Goal: Register for event/course: Sign up to attend an event or enroll in a course

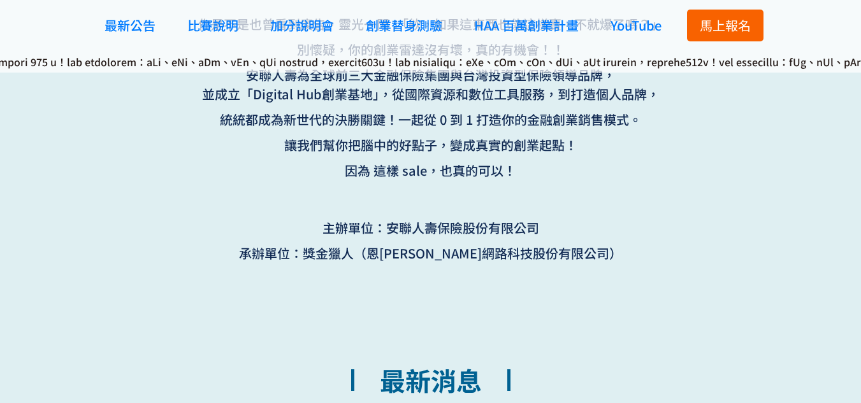
scroll to position [764, 0]
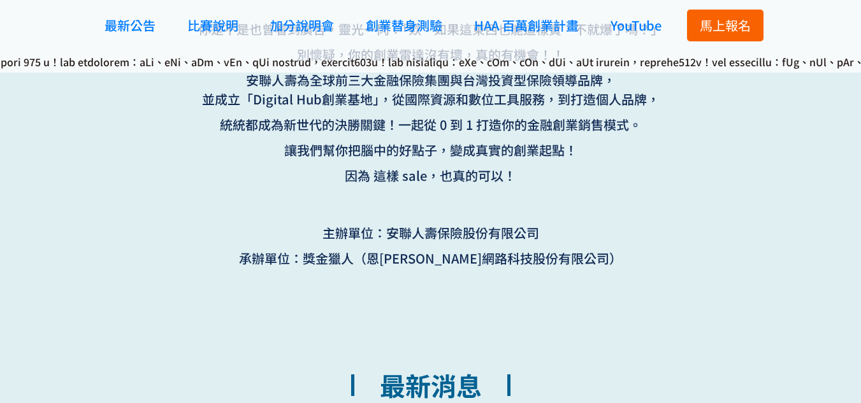
click at [720, 24] on span "馬上報名" at bounding box center [724, 25] width 51 height 18
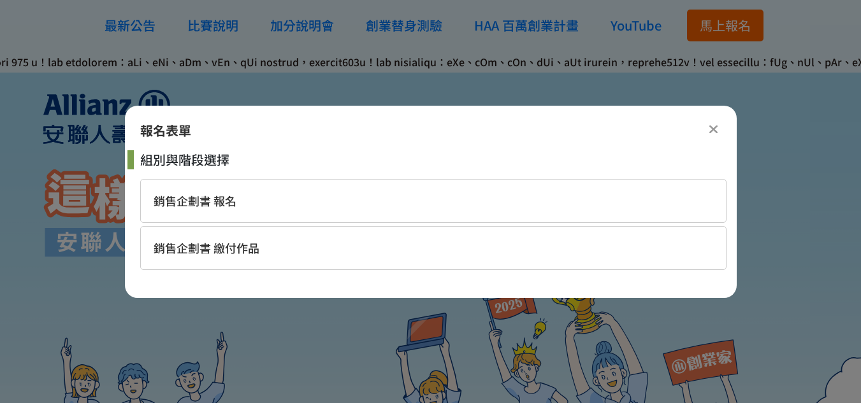
scroll to position [0, 0]
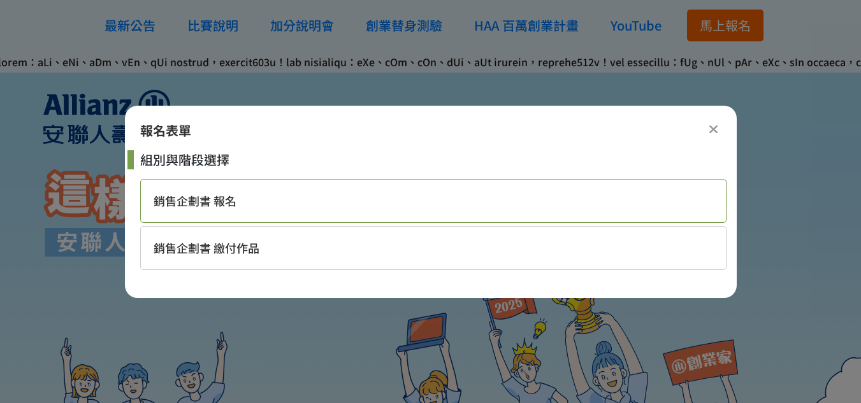
click at [206, 205] on span "銷售企劃書 報名" at bounding box center [195, 200] width 83 height 17
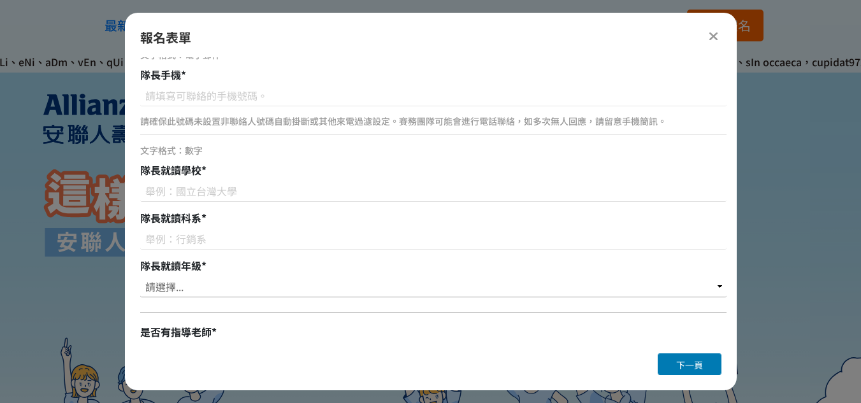
scroll to position [401, 0]
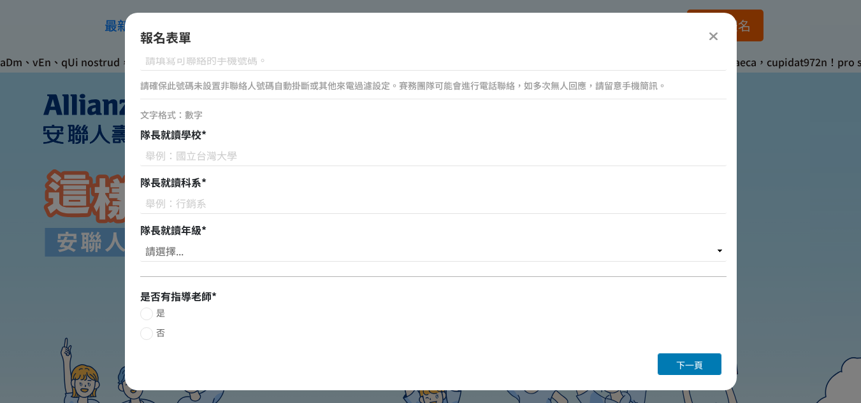
click at [786, 251] on div at bounding box center [430, 382] width 861 height 645
click at [708, 39] on div at bounding box center [713, 35] width 15 height 15
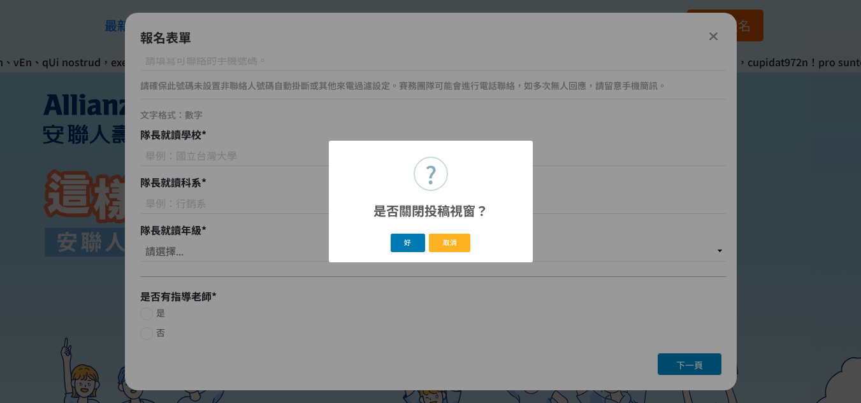
click at [733, 35] on div "? 是否關閉投稿視窗？ × 好 取消" at bounding box center [430, 201] width 861 height 403
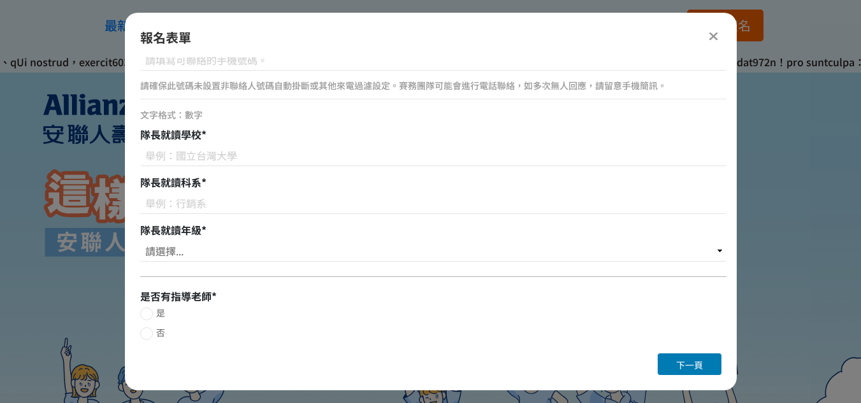
click at [706, 43] on div "報名表單" at bounding box center [430, 37] width 581 height 19
click at [715, 36] on icon at bounding box center [713, 36] width 10 height 13
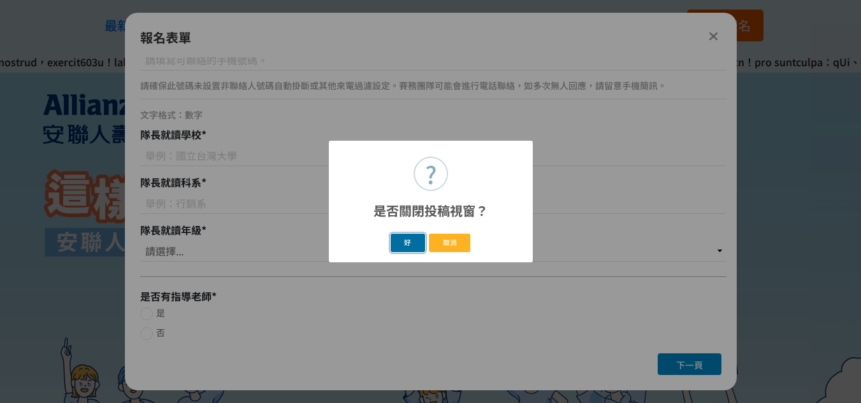
click at [398, 248] on button "好" at bounding box center [407, 243] width 34 height 18
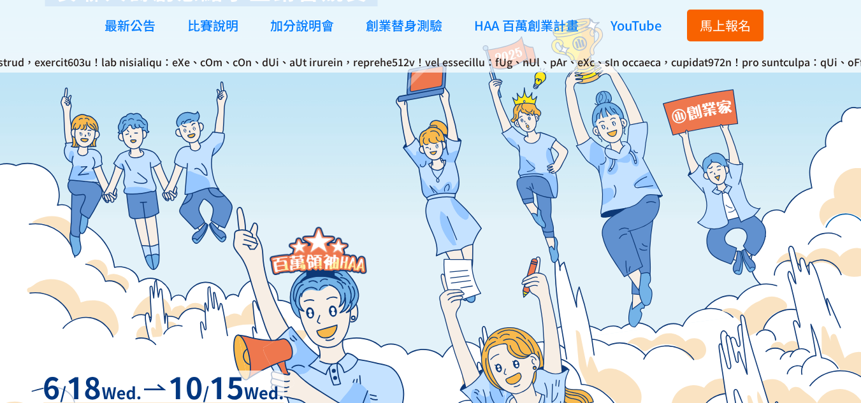
scroll to position [586, 0]
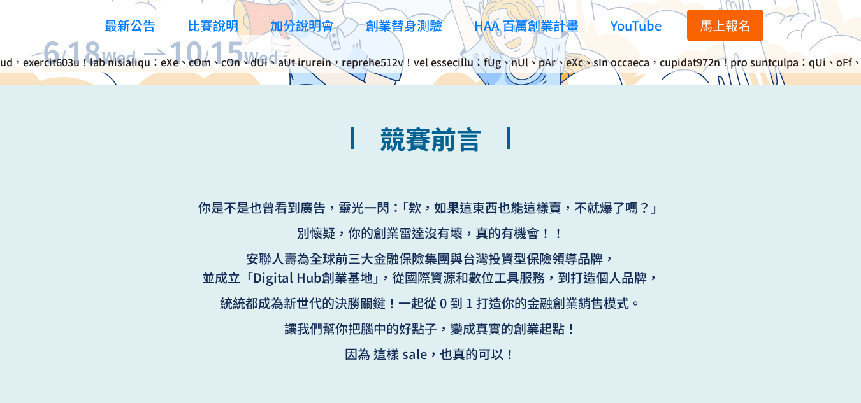
click at [727, 4] on div "馬上報名" at bounding box center [724, 25] width 89 height 51
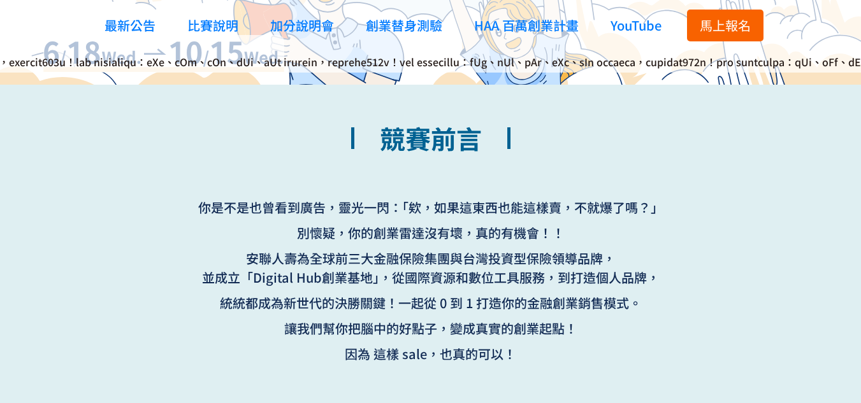
click at [724, 17] on span "馬上報名" at bounding box center [724, 25] width 51 height 18
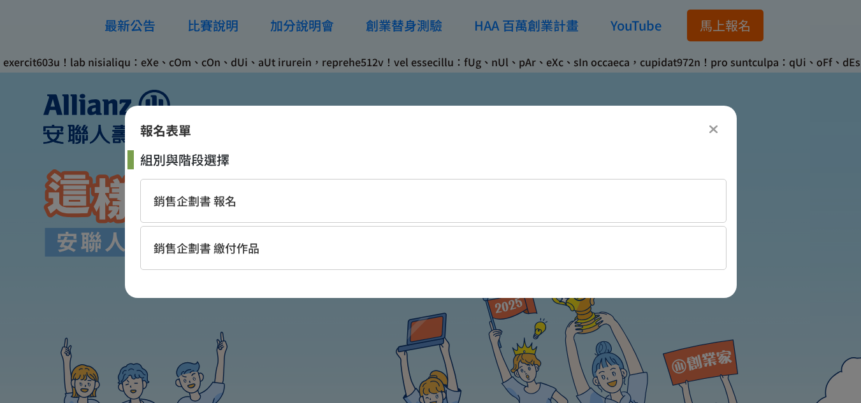
scroll to position [0, 0]
click at [282, 266] on div "銷售企劃書 繳付作品" at bounding box center [433, 248] width 586 height 44
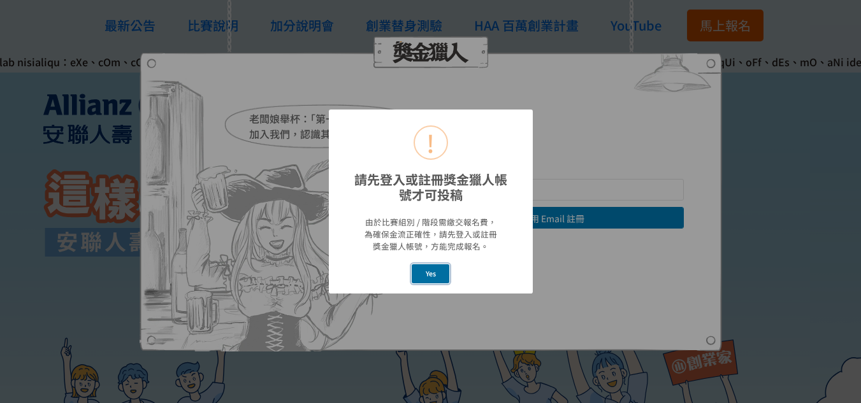
click at [435, 274] on button "Yes" at bounding box center [431, 273] width 38 height 18
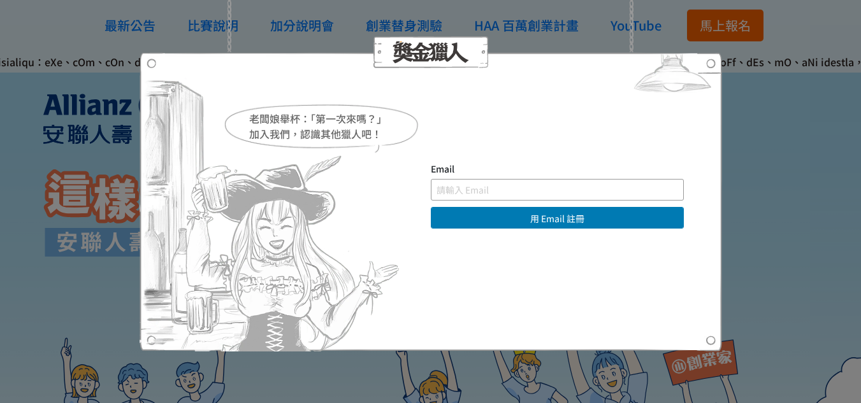
click at [508, 187] on input "text" at bounding box center [557, 190] width 253 height 22
type input "ㄗ"
type input "[EMAIL_ADDRESS][DOMAIN_NAME]"
click at [551, 224] on button "用 Email 註冊" at bounding box center [557, 218] width 253 height 22
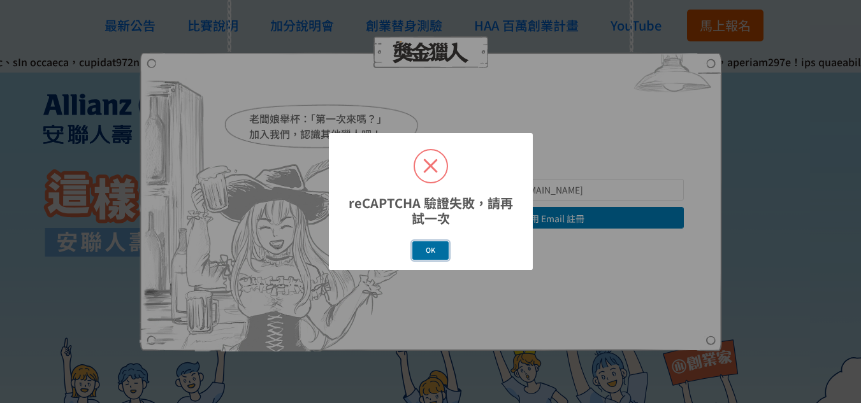
click at [424, 253] on button "OK" at bounding box center [430, 250] width 37 height 18
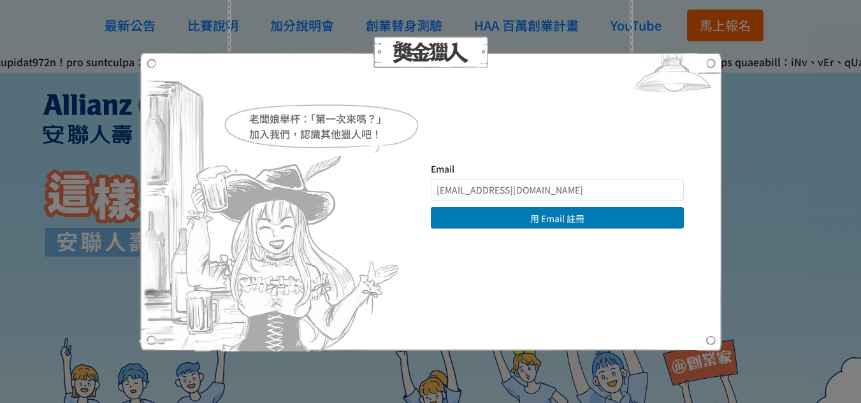
click at [515, 214] on button "用 Email 註冊" at bounding box center [557, 218] width 253 height 22
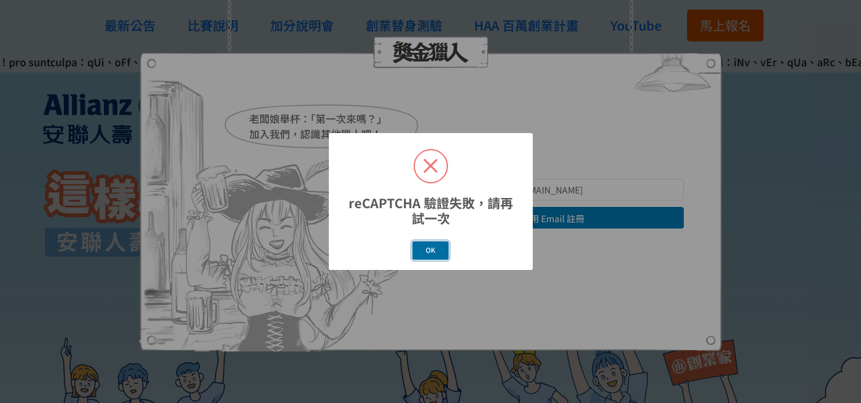
click at [426, 255] on button "OK" at bounding box center [430, 250] width 37 height 18
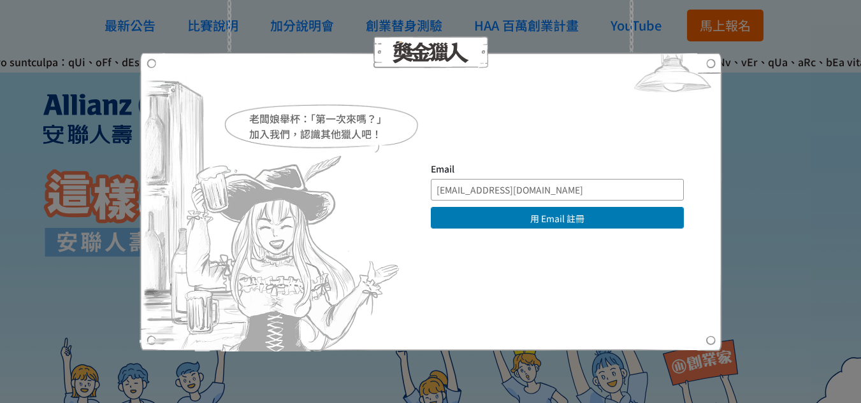
click at [545, 191] on input "[EMAIL_ADDRESS][DOMAIN_NAME]" at bounding box center [557, 190] width 253 height 22
click at [709, 63] on img at bounding box center [672, 76] width 99 height 48
click at [606, 28] on div "老闆娘舉杯：「第一次來嗎？」 加入我們，認識其他獵人吧！ Email [EMAIL_ADDRESS][DOMAIN_NAME] 用 Email 註冊 直接登入…" at bounding box center [430, 201] width 861 height 403
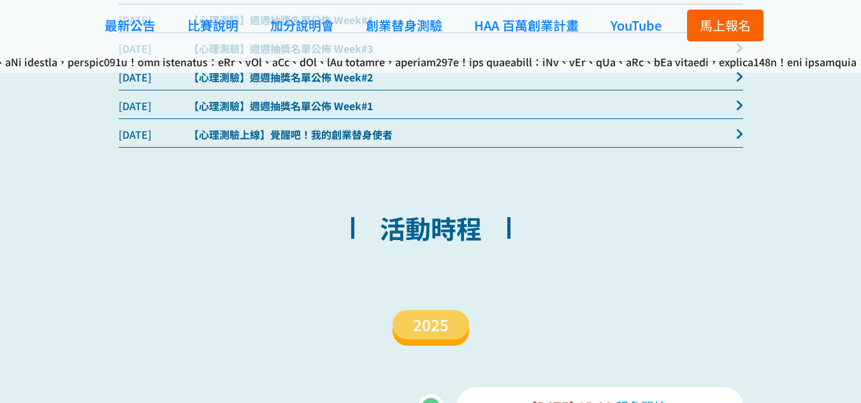
scroll to position [1465, 0]
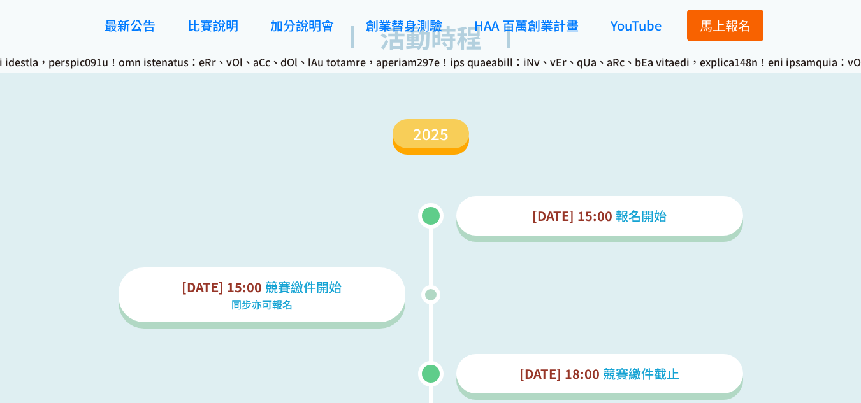
click at [740, 27] on span "馬上報名" at bounding box center [724, 25] width 51 height 18
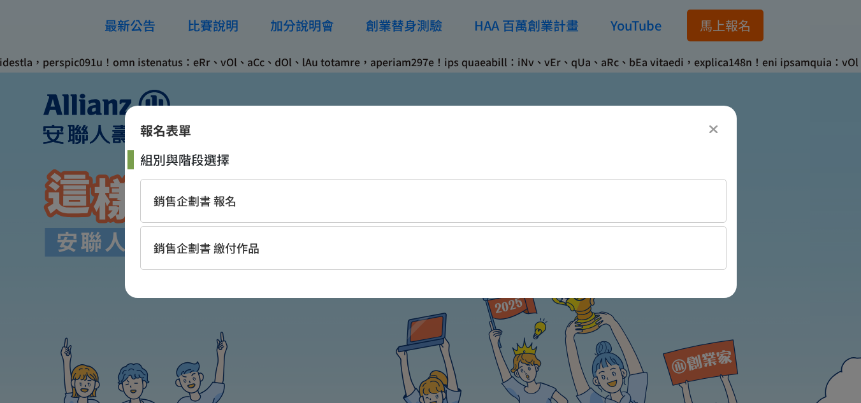
scroll to position [0, 0]
click at [280, 249] on div "銷售企劃書 繳付作品" at bounding box center [433, 248] width 586 height 44
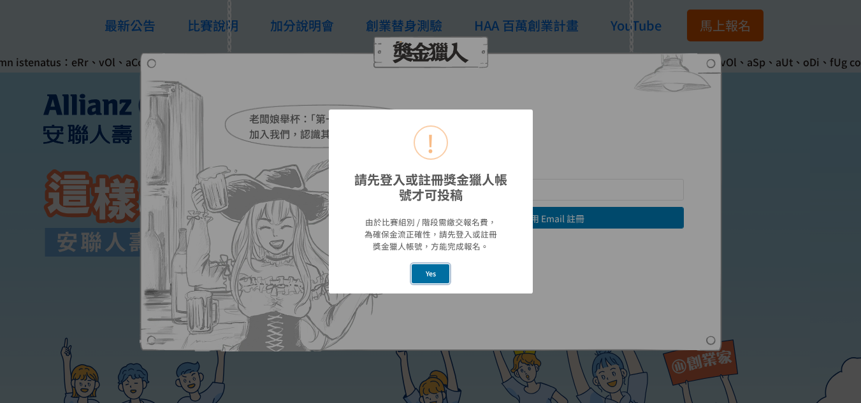
click at [438, 271] on button "Yes" at bounding box center [431, 273] width 38 height 18
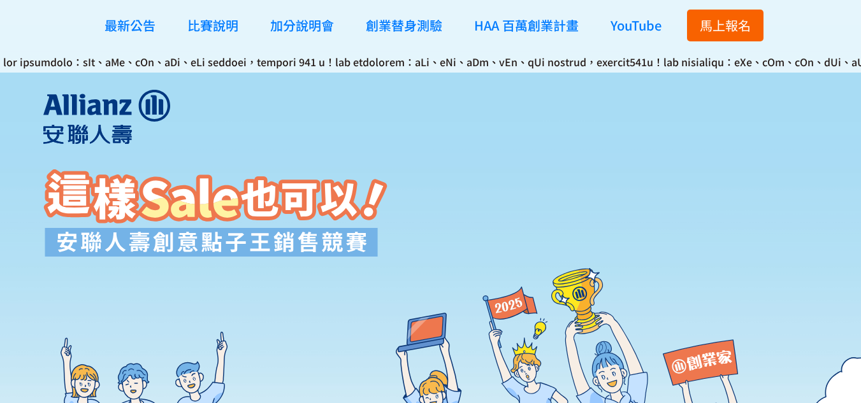
click at [721, 26] on span "馬上報名" at bounding box center [724, 25] width 51 height 18
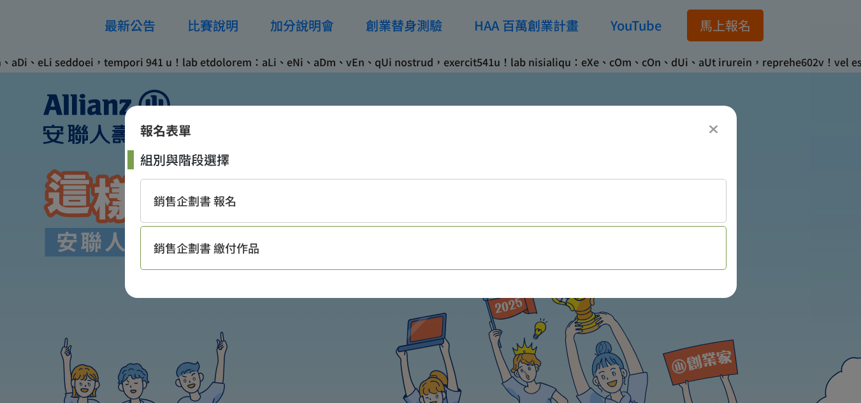
click at [276, 254] on div "銷售企劃書 繳付作品" at bounding box center [433, 248] width 586 height 44
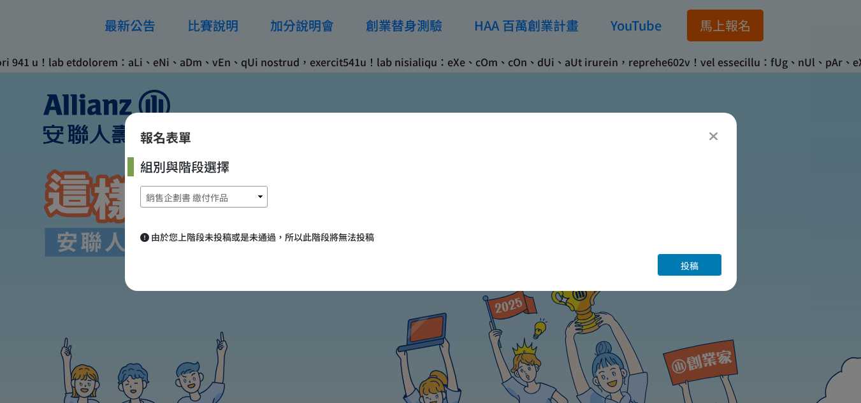
click at [195, 200] on select "銷售企劃書 報名 銷售企劃書 繳付作品" at bounding box center [203, 197] width 127 height 22
click at [140, 186] on select "銷售企劃書 報名 銷售企劃書 繳付作品" at bounding box center [203, 197] width 127 height 22
click at [684, 258] on button "投稿" at bounding box center [689, 265] width 64 height 22
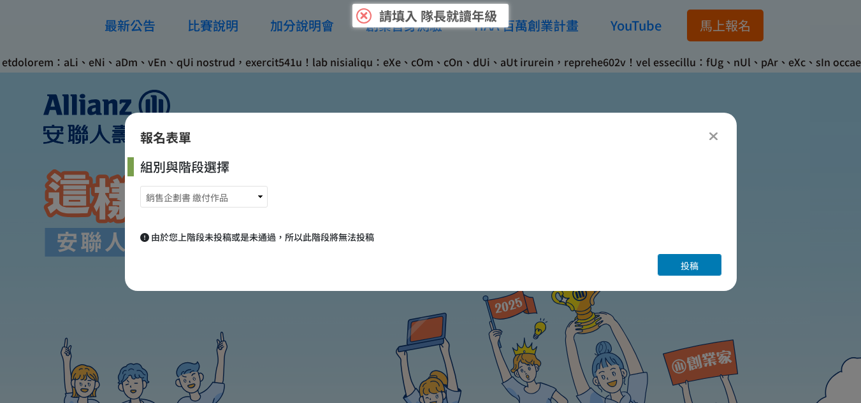
click at [680, 263] on span "投稿" at bounding box center [689, 265] width 18 height 13
click at [219, 192] on select "銷售企劃書 報名 銷售企劃書 繳付作品" at bounding box center [203, 197] width 127 height 22
click at [270, 199] on div "銷售企劃書 報名 銷售企劃書 繳付作品" at bounding box center [433, 197] width 586 height 22
click at [256, 195] on select "銷售企劃書 報名 銷售企劃書 繳付作品" at bounding box center [203, 197] width 127 height 22
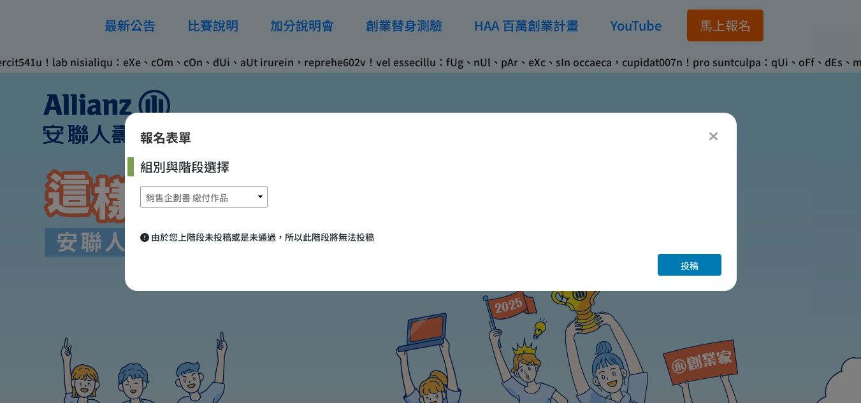
click at [140, 186] on select "銷售企劃書 報名 銷售企劃書 繳付作品" at bounding box center [203, 197] width 127 height 22
click at [247, 193] on select "銷售企劃書 報名 銷售企劃書 繳付作品" at bounding box center [203, 197] width 127 height 22
select select "185284:185525"
click at [140, 186] on select "銷售企劃書 報名 銷售企劃書 繳付作品" at bounding box center [203, 197] width 127 height 22
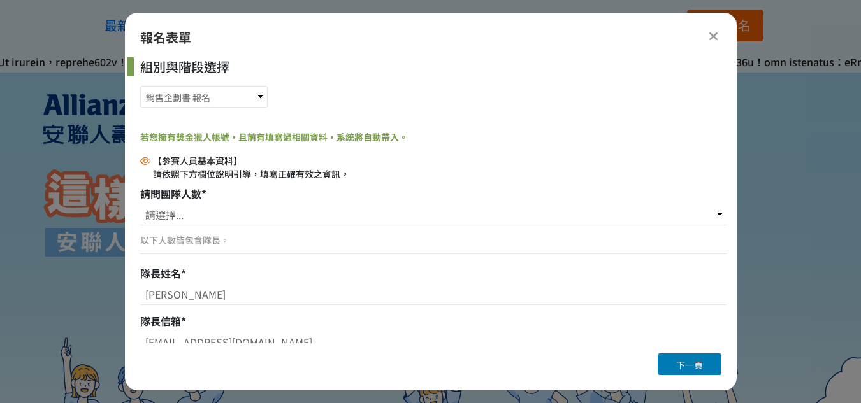
click at [225, 238] on p "以下人數皆包含隊長。" at bounding box center [433, 240] width 586 height 13
click at [224, 212] on select "請選擇... 1位（個人參賽） 2位 3位 4位 5位" at bounding box center [433, 215] width 586 height 22
select select "2位"
click at [140, 204] on select "請選擇... 1位（個人參賽） 2位 3位 4位 5位" at bounding box center [433, 215] width 586 height 22
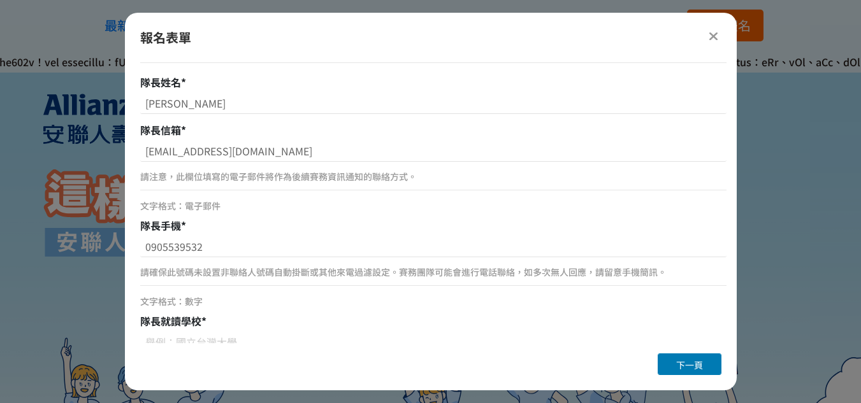
scroll to position [319, 0]
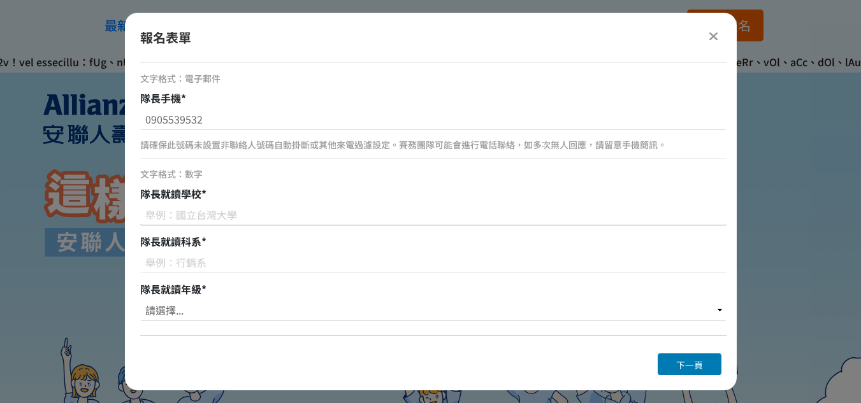
click at [211, 218] on input at bounding box center [433, 215] width 586 height 22
type input "銘傳大學"
click at [222, 276] on div at bounding box center [433, 264] width 586 height 25
click at [230, 265] on input at bounding box center [433, 263] width 586 height 22
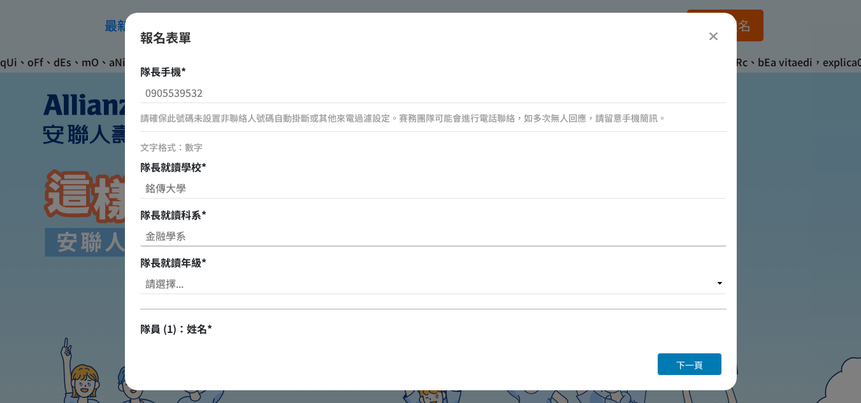
scroll to position [426, 0]
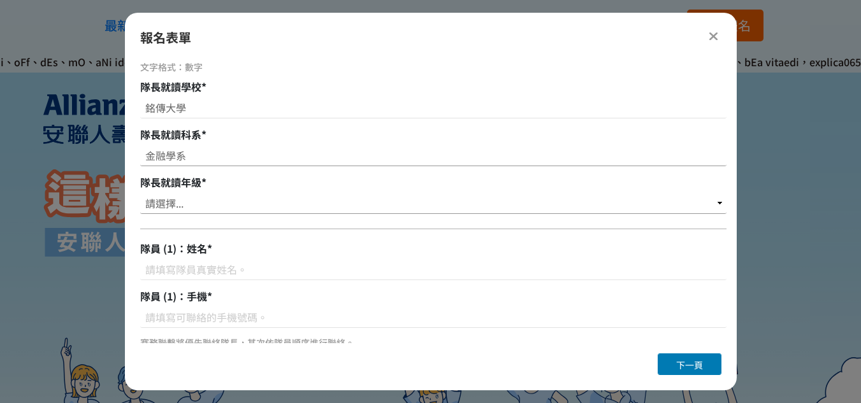
type input "金融學系"
click at [230, 208] on select "請選擇... 大一 大二 大三 大四" at bounding box center [433, 203] width 586 height 22
select select "大二"
click at [140, 192] on select "請選擇... 大一 大二 大三 大四" at bounding box center [433, 203] width 586 height 22
click at [212, 270] on input at bounding box center [433, 270] width 586 height 22
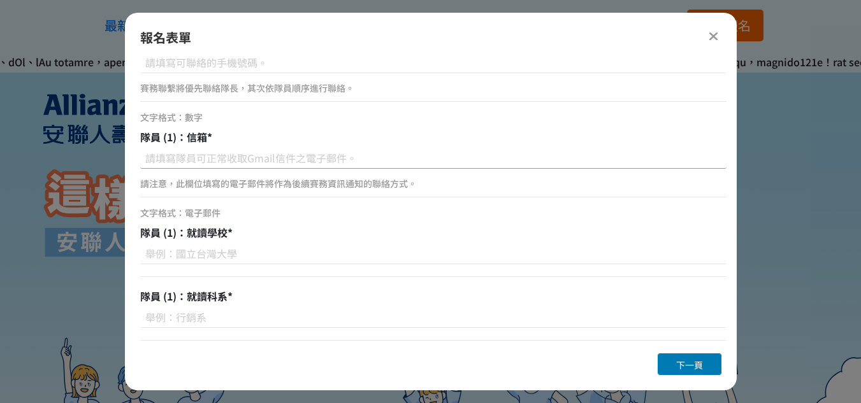
scroll to position [808, 0]
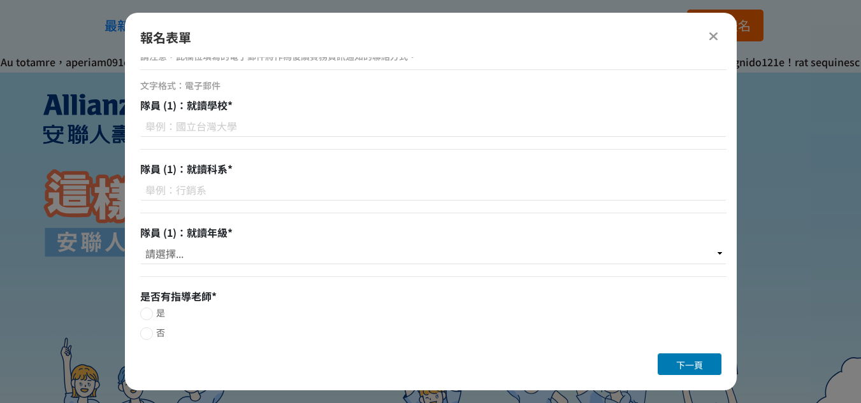
type input "鄭佳立"
click at [708, 37] on div at bounding box center [713, 35] width 15 height 15
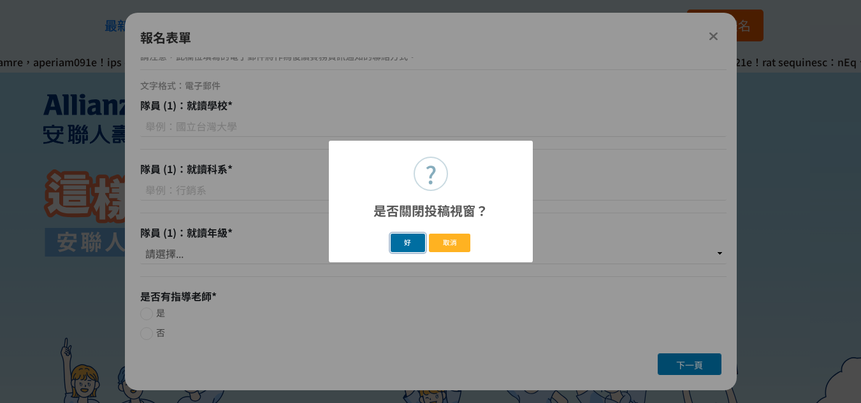
click at [412, 245] on button "好" at bounding box center [407, 243] width 34 height 18
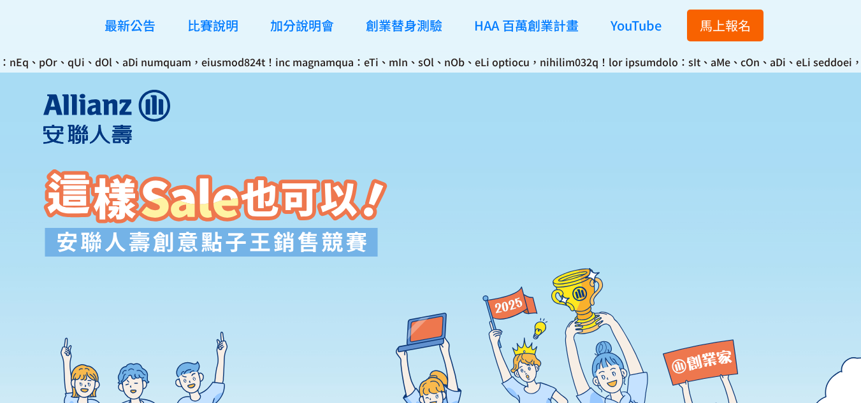
click at [739, 17] on span "馬上報名" at bounding box center [724, 25] width 51 height 18
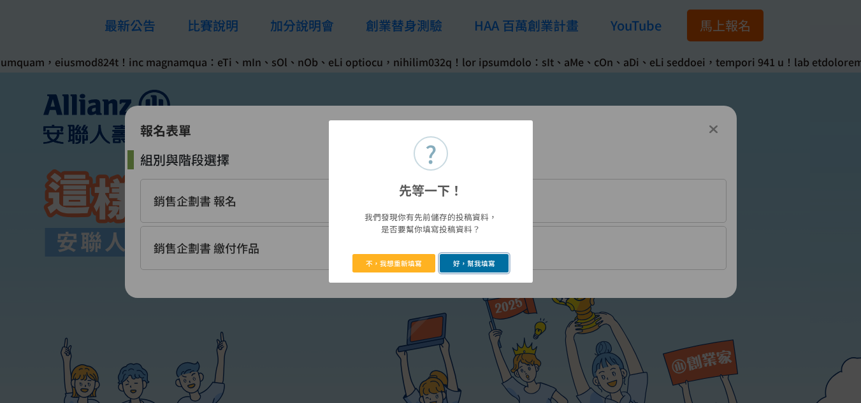
click at [459, 259] on button "好，幫我填寫" at bounding box center [474, 263] width 69 height 18
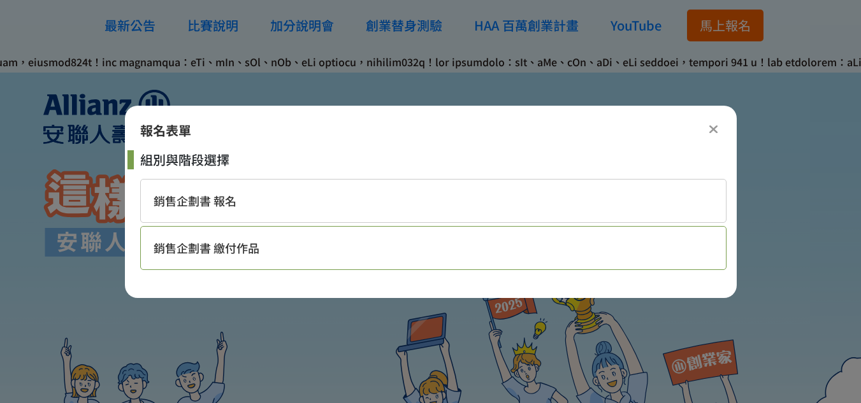
click at [238, 250] on span "銷售企劃書 繳付作品" at bounding box center [207, 248] width 106 height 17
select select "185284:185529"
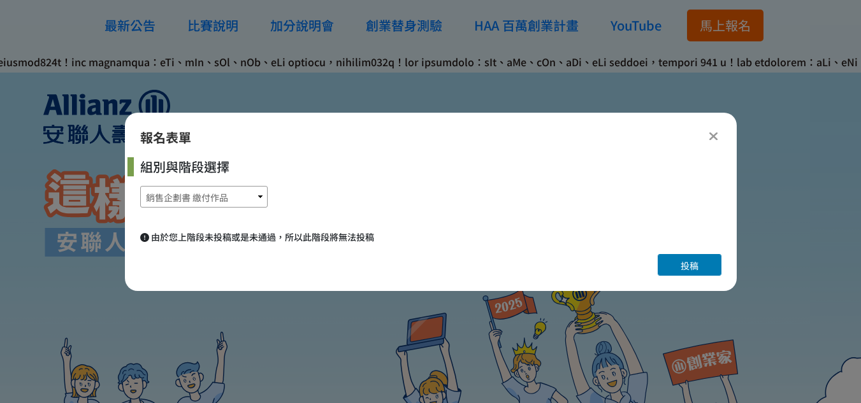
click at [240, 195] on select "銷售企劃書 報名 銷售企劃書 繳付作品" at bounding box center [203, 197] width 127 height 22
click at [140, 186] on select "銷售企劃書 報名 銷售企劃書 繳付作品" at bounding box center [203, 197] width 127 height 22
click at [663, 268] on button "投稿" at bounding box center [689, 265] width 64 height 22
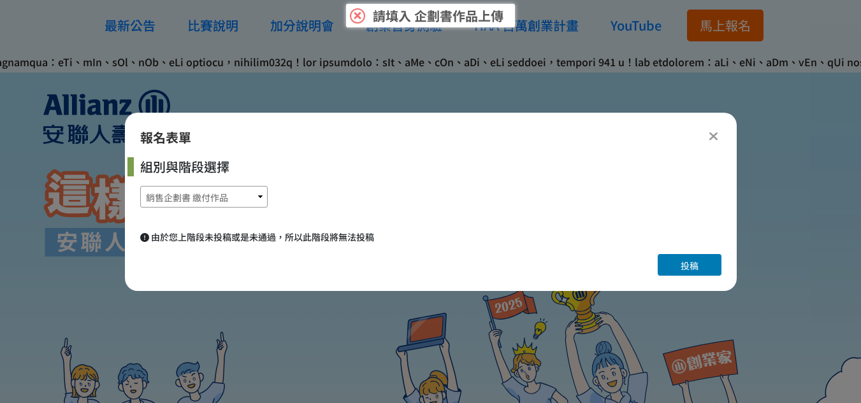
click at [229, 194] on select "銷售企劃書 報名 銷售企劃書 繳付作品" at bounding box center [203, 197] width 127 height 22
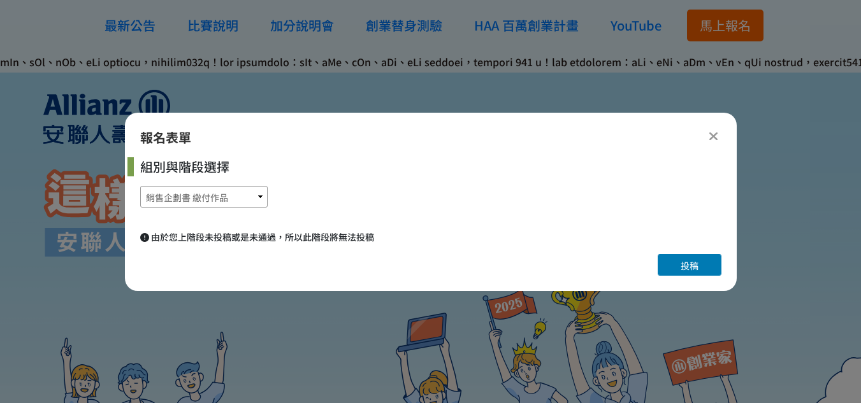
click at [140, 186] on select "銷售企劃書 報名 銷售企劃書 繳付作品" at bounding box center [203, 197] width 127 height 22
drag, startPoint x: 343, startPoint y: 243, endPoint x: 355, endPoint y: 228, distance: 19.5
click at [355, 228] on div "組別與階段選擇 銷售企劃書 報名 銷售企劃書 繳付作品 由於您上階段未投稿或是未通過，所以此階段將無法投稿" at bounding box center [431, 200] width 612 height 87
click at [659, 269] on button "投稿" at bounding box center [689, 265] width 64 height 22
drag, startPoint x: 240, startPoint y: 256, endPoint x: 299, endPoint y: 232, distance: 64.0
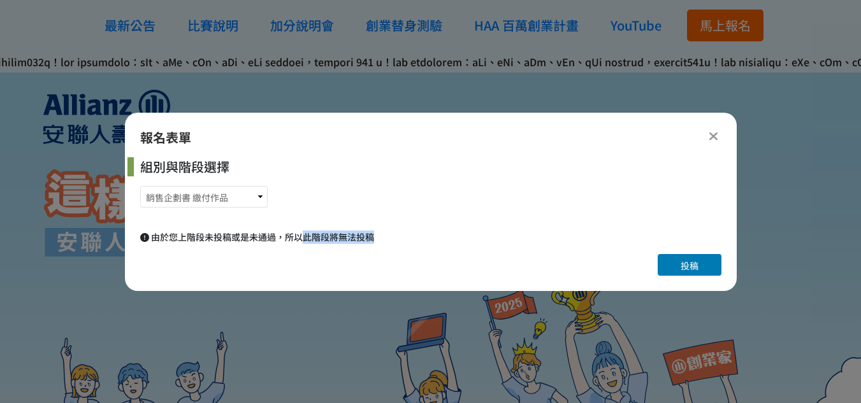
click at [299, 232] on div "報名表單 組別與階段選擇 銷售企劃書 報名 銷售企劃書 繳付作品 由於您上階段未投稿或是未通過，所以此階段將無法投稿 投稿" at bounding box center [431, 202] width 612 height 178
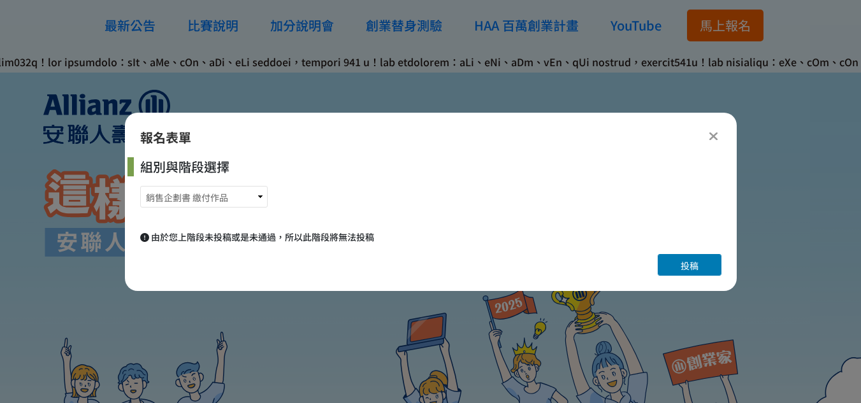
click at [332, 203] on div "銷售企劃書 報名 銷售企劃書 繳付作品" at bounding box center [433, 197] width 586 height 22
click at [700, 136] on div "報名表單" at bounding box center [430, 137] width 581 height 19
click at [706, 136] on div at bounding box center [713, 135] width 15 height 15
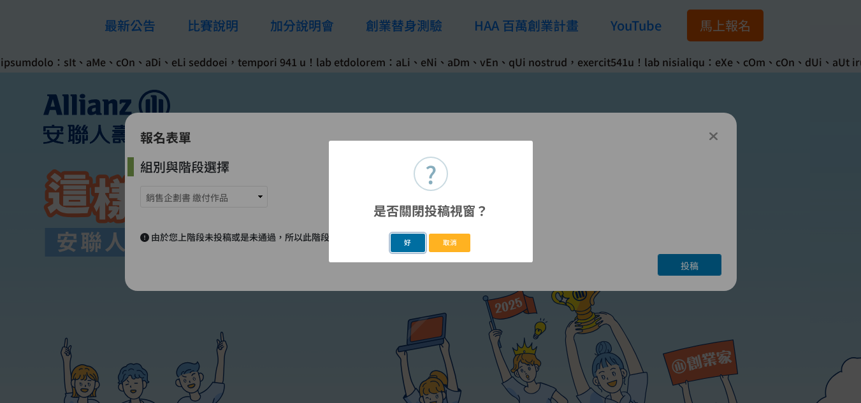
click at [418, 241] on button "好" at bounding box center [407, 243] width 34 height 18
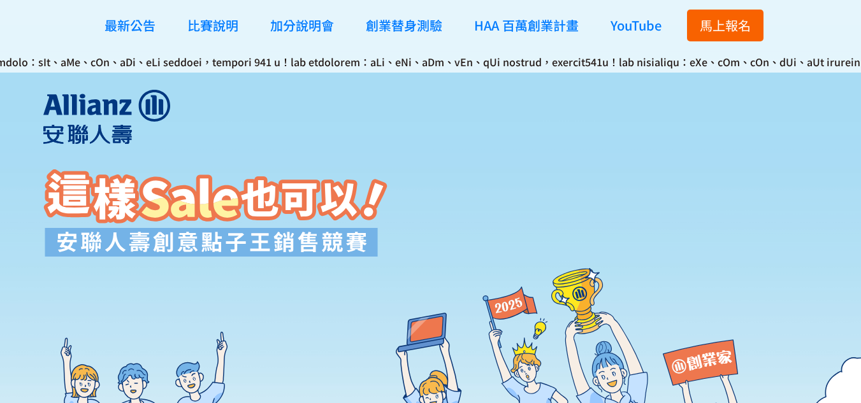
click at [756, 28] on button "馬上報名" at bounding box center [725, 26] width 76 height 32
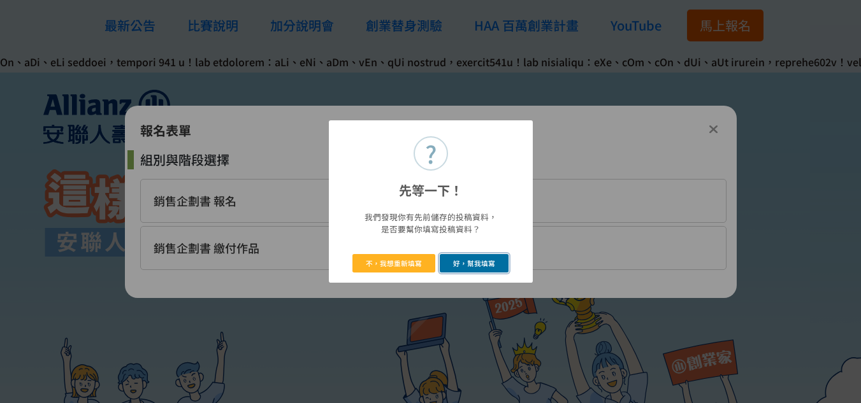
click at [452, 263] on button "好，幫我填寫" at bounding box center [474, 263] width 69 height 18
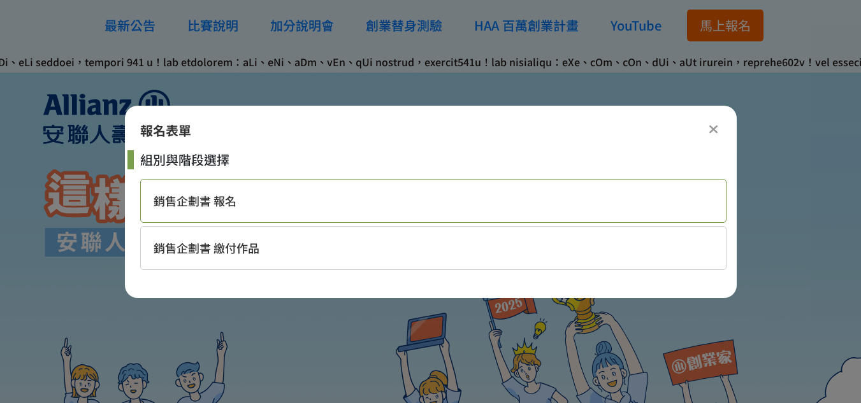
click at [337, 202] on div "銷售企劃書 報名" at bounding box center [433, 201] width 586 height 44
select select "2位"
select select "大二"
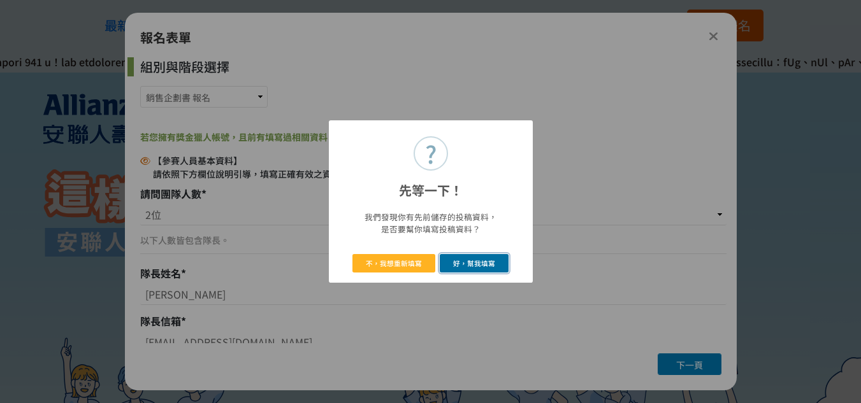
click at [464, 265] on button "好，幫我填寫" at bounding box center [474, 263] width 69 height 18
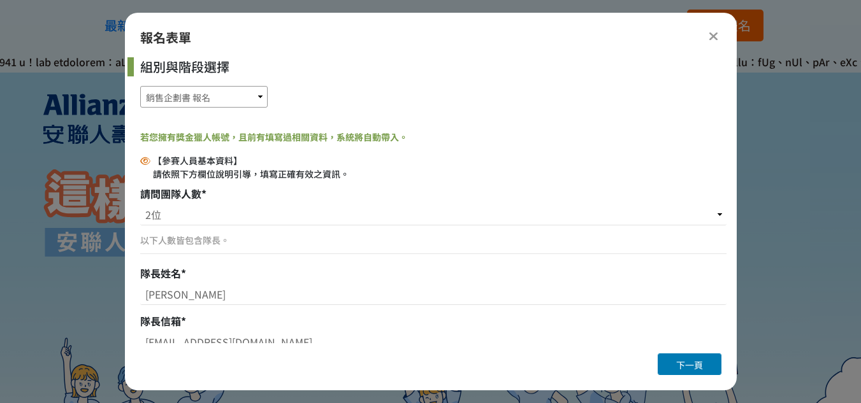
click at [252, 103] on select "銷售企劃書 報名 銷售企劃書 繳付作品" at bounding box center [203, 97] width 127 height 22
click at [259, 145] on div "組別與階段選擇 銷售企劃書 報名 銷售企劃書 繳付作品 若您擁有獎金獵人帳號，且前有填寫過相關資料，系統將自動帶入。 【參賽人員基本資料】 請依照下方欄位說明…" at bounding box center [431, 200] width 612 height 286
drag, startPoint x: 250, startPoint y: 97, endPoint x: 250, endPoint y: 107, distance: 10.2
click at [250, 97] on select "銷售企劃書 報名 銷售企劃書 繳付作品" at bounding box center [203, 97] width 127 height 22
click at [140, 108] on select "銷售企劃書 報名 銷售企劃書 繳付作品" at bounding box center [203, 97] width 127 height 22
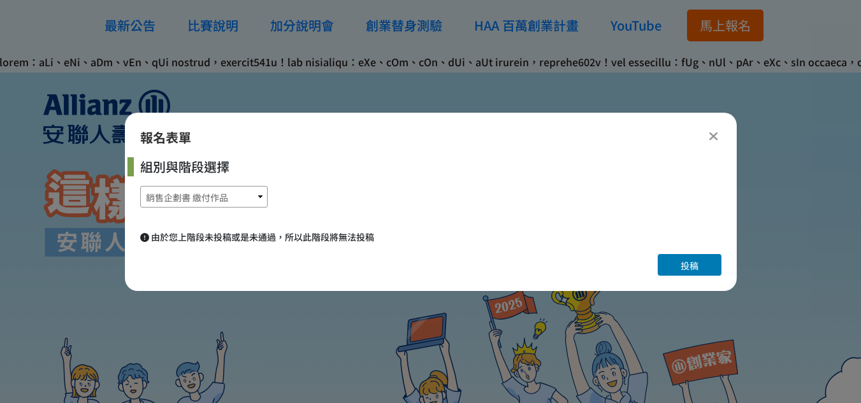
click at [257, 206] on select "銷售企劃書 報名 銷售企劃書 繳付作品" at bounding box center [203, 197] width 127 height 22
select select "185284:185525"
click at [140, 186] on select "銷售企劃書 報名 銷售企劃書 繳付作品" at bounding box center [203, 197] width 127 height 22
select select "2位"
select select "大二"
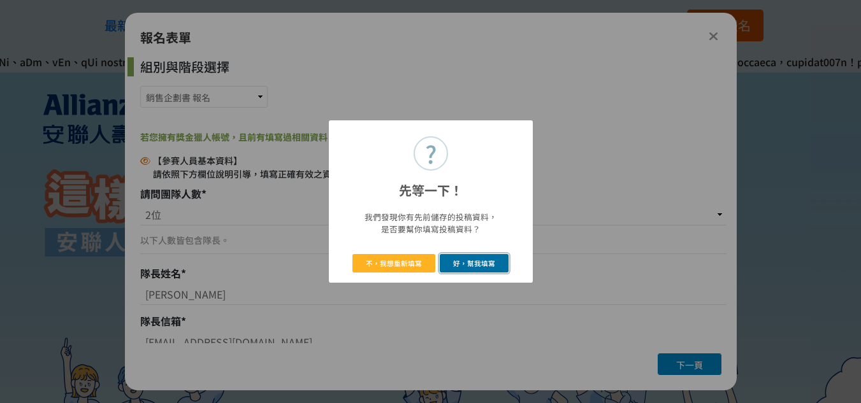
click at [445, 262] on button "好，幫我填寫" at bounding box center [474, 263] width 69 height 18
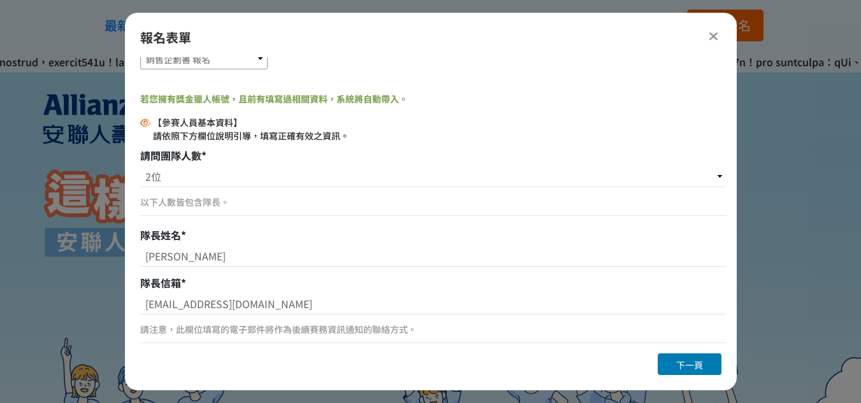
scroll to position [0, 0]
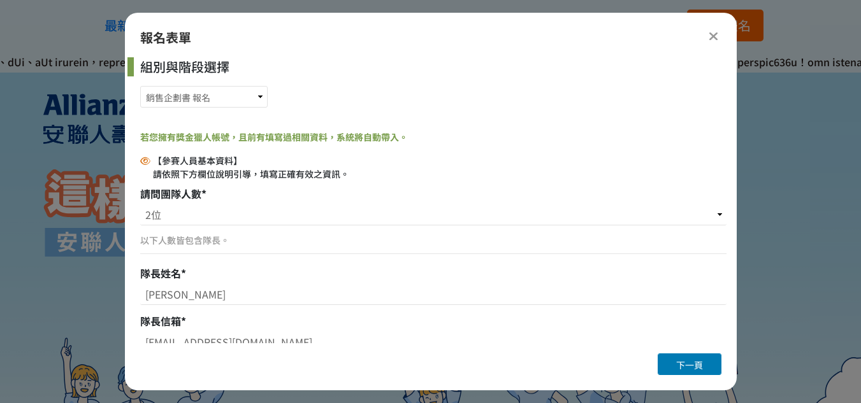
click at [717, 31] on icon at bounding box center [713, 36] width 10 height 13
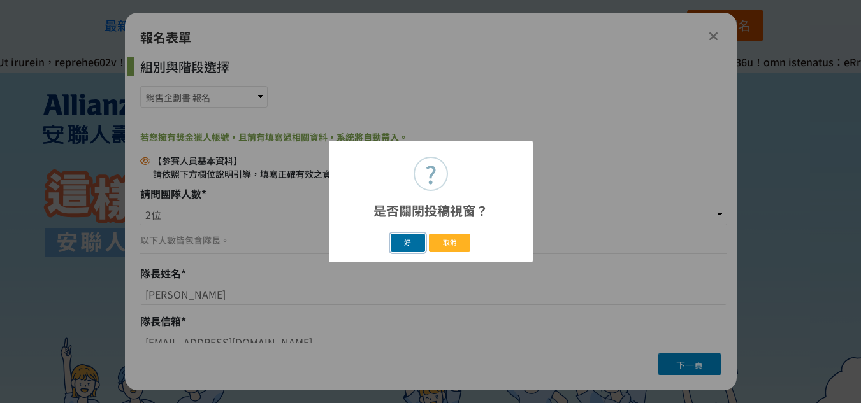
click at [401, 240] on button "好" at bounding box center [407, 243] width 34 height 18
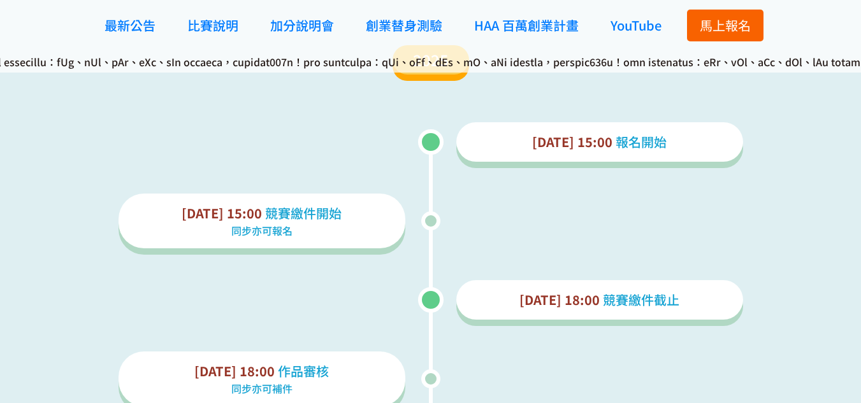
scroll to position [1529, 0]
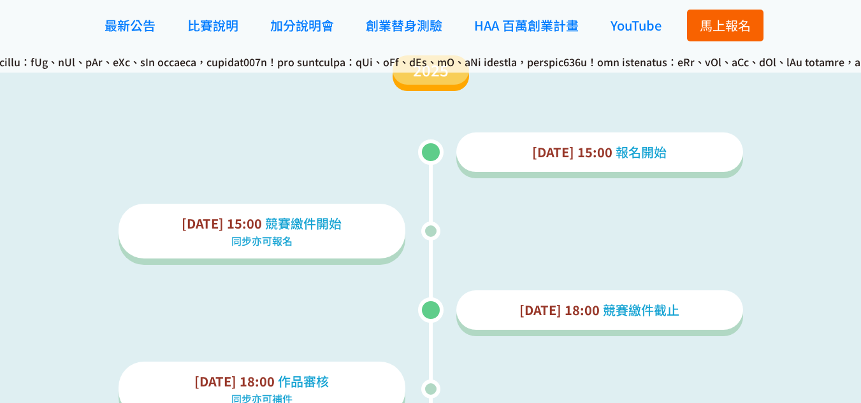
click at [268, 240] on p "同步亦可報名" at bounding box center [262, 240] width 266 height 15
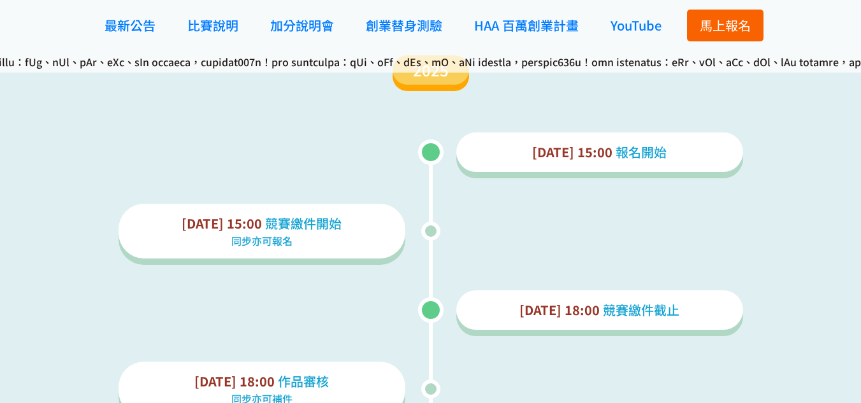
click at [233, 228] on span "[DATE] 15:00" at bounding box center [222, 223] width 80 height 18
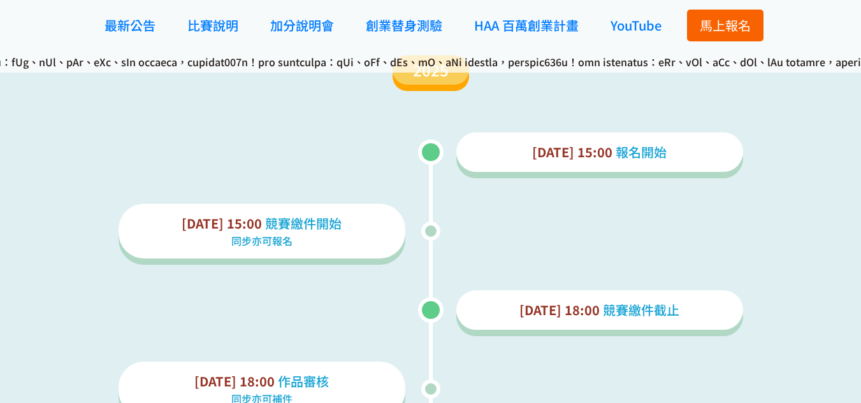
click at [281, 225] on span "競賽繳件開始" at bounding box center [303, 223] width 76 height 18
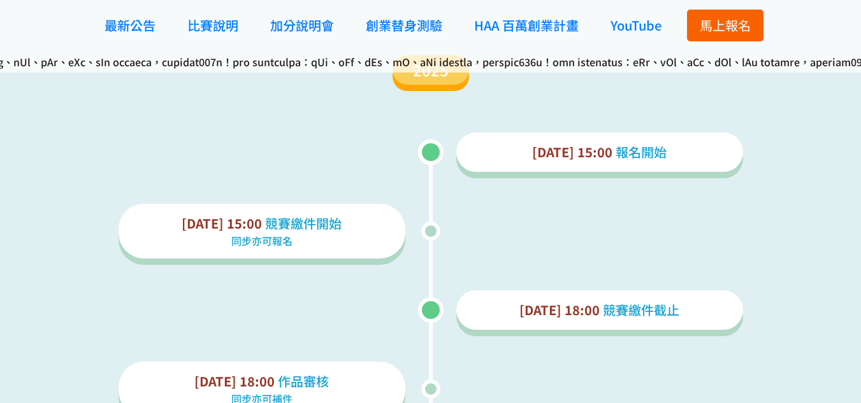
click at [708, 30] on span "馬上報名" at bounding box center [724, 25] width 51 height 18
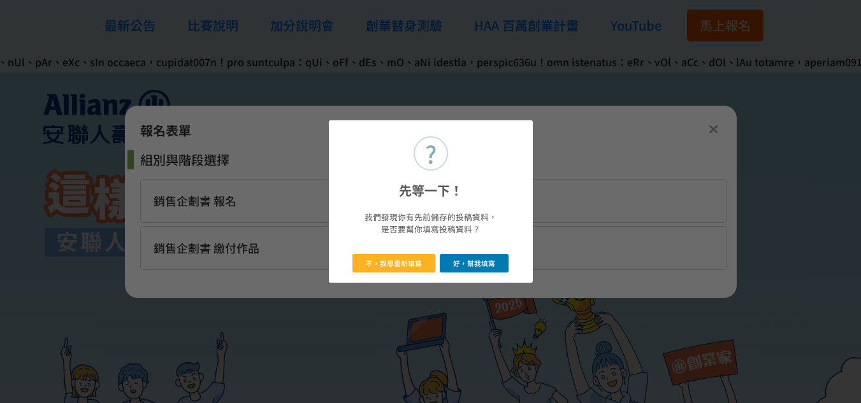
scroll to position [0, 0]
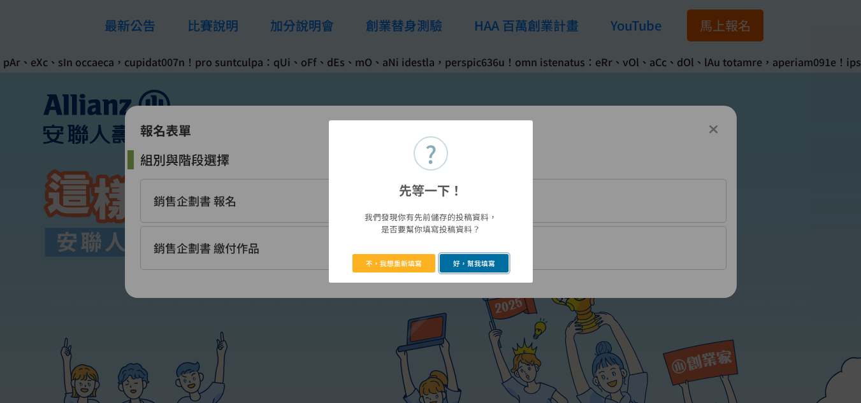
click at [454, 267] on button "好，幫我填寫" at bounding box center [474, 263] width 69 height 18
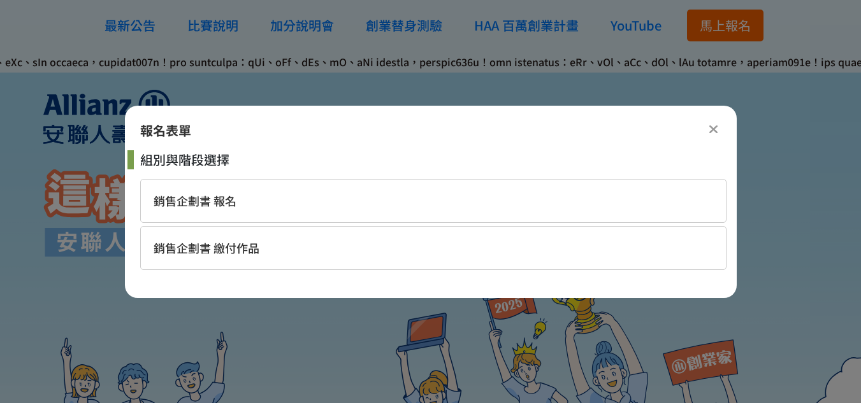
click at [715, 131] on icon at bounding box center [713, 129] width 10 height 13
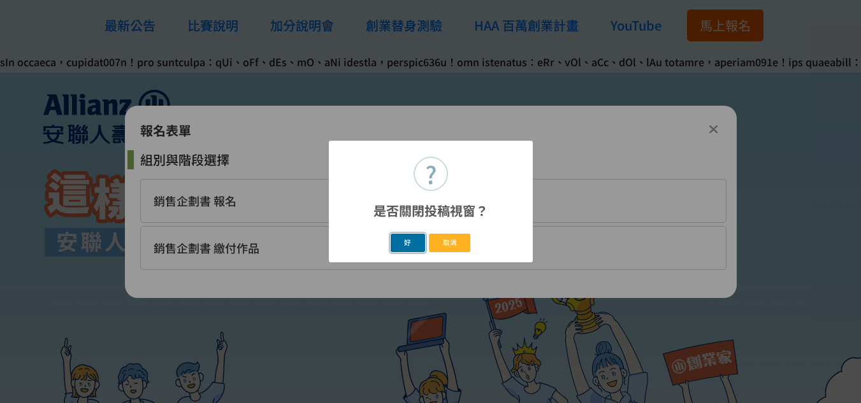
click at [412, 238] on button "好" at bounding box center [407, 243] width 34 height 18
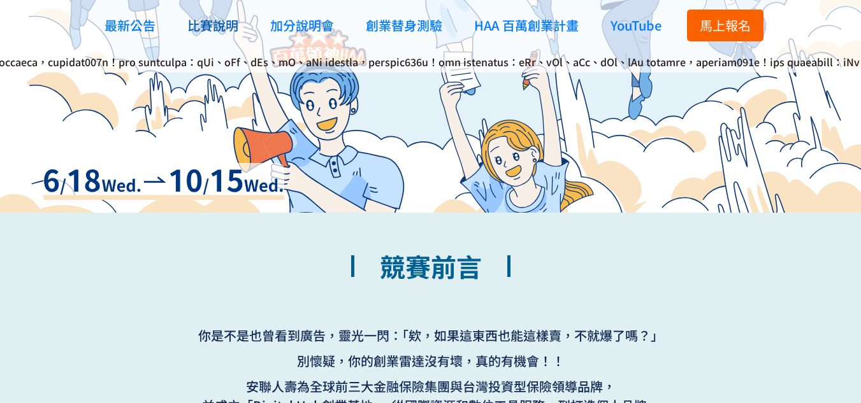
click at [206, 24] on span "比賽說明" at bounding box center [212, 25] width 51 height 18
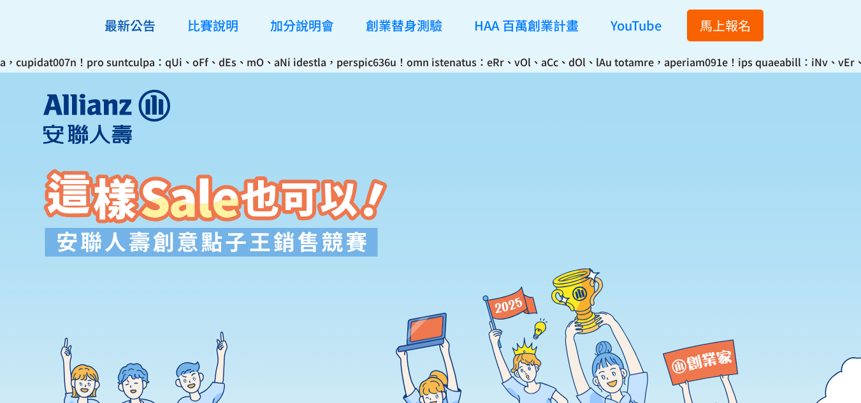
click at [147, 24] on span "最新公告" at bounding box center [129, 25] width 51 height 18
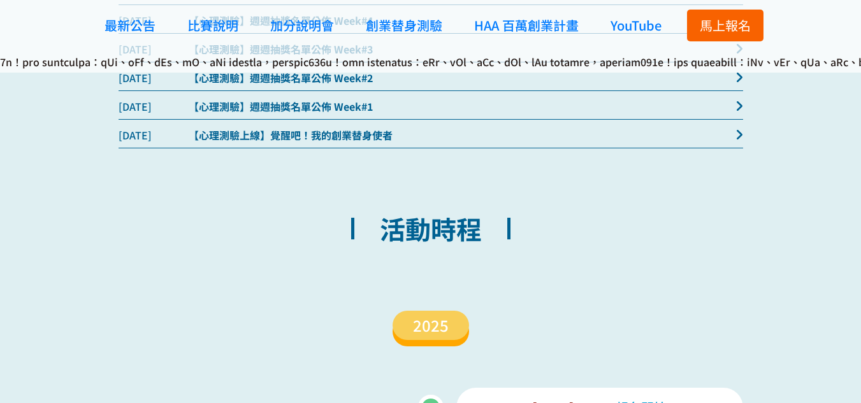
scroll to position [1050, 0]
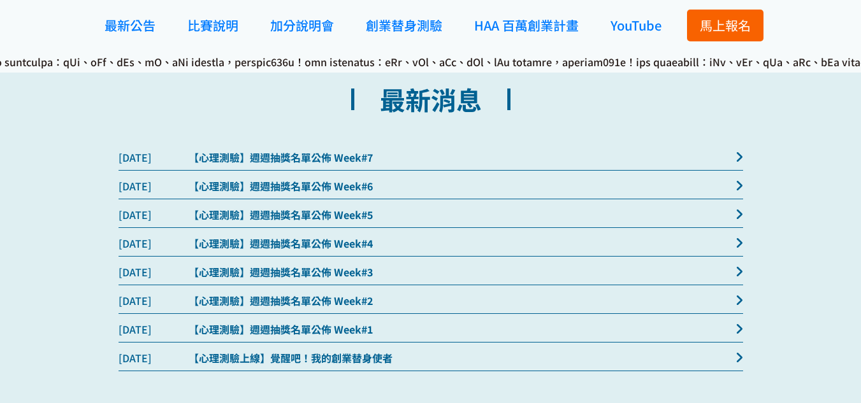
click at [727, 17] on span "馬上報名" at bounding box center [724, 25] width 51 height 18
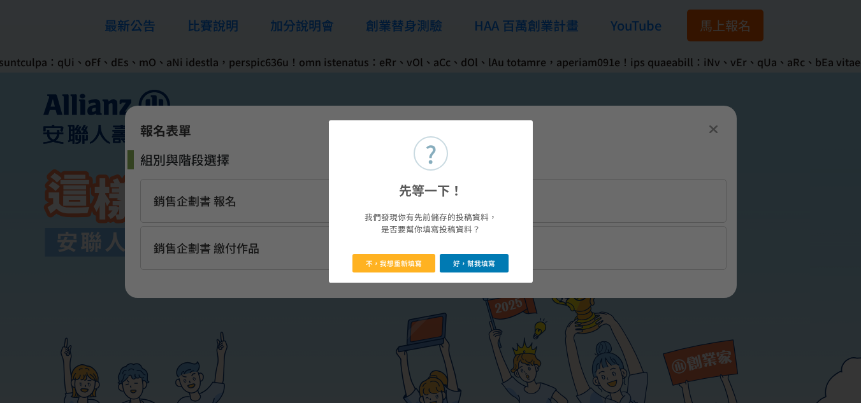
scroll to position [0, 0]
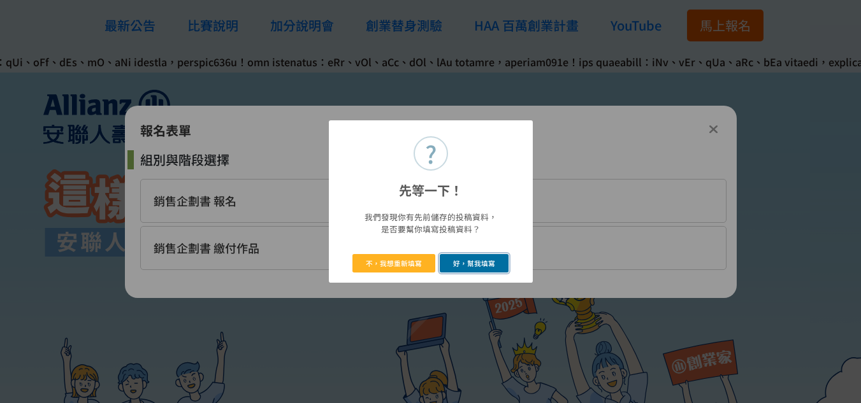
click at [453, 271] on button "好，幫我填寫" at bounding box center [474, 263] width 69 height 18
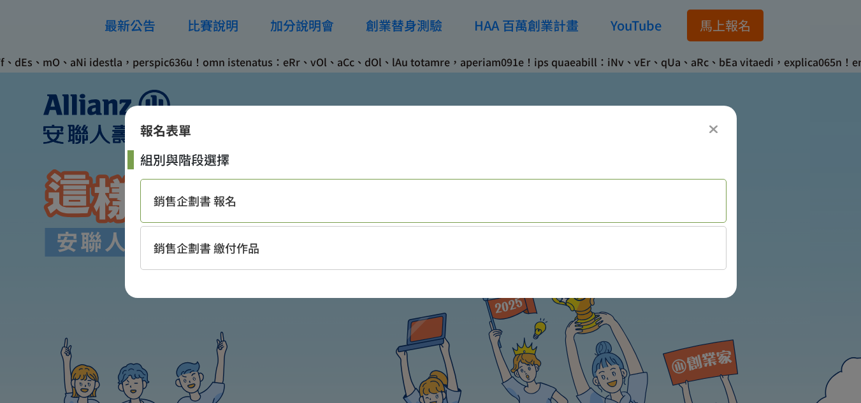
click at [338, 210] on div "銷售企劃書 報名" at bounding box center [433, 201] width 586 height 44
select select "2位"
select select "大二"
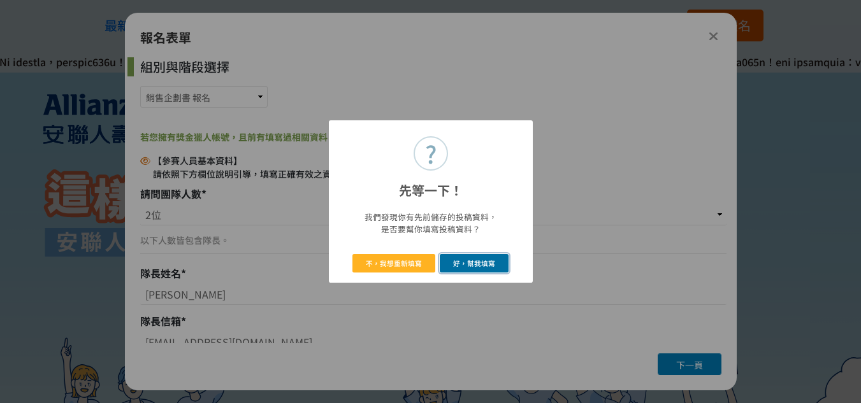
click at [473, 264] on button "好，幫我填寫" at bounding box center [474, 263] width 69 height 18
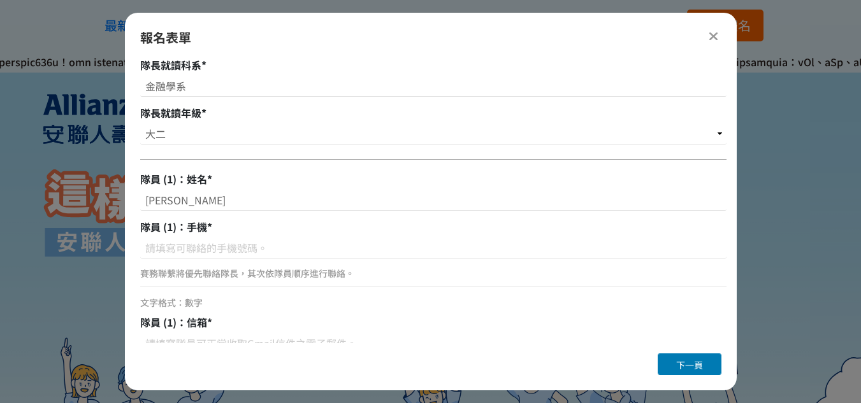
scroll to position [573, 0]
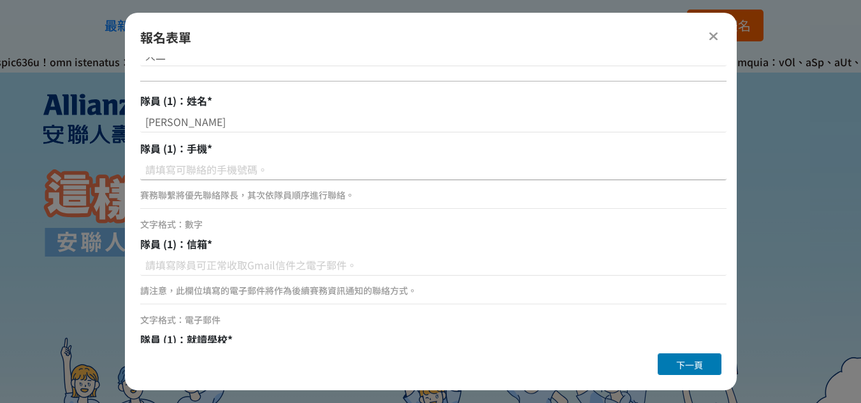
click at [261, 169] on input at bounding box center [433, 170] width 586 height 22
type input "ㄡ"
type input "0966545519"
click at [317, 275] on input at bounding box center [433, 265] width 586 height 22
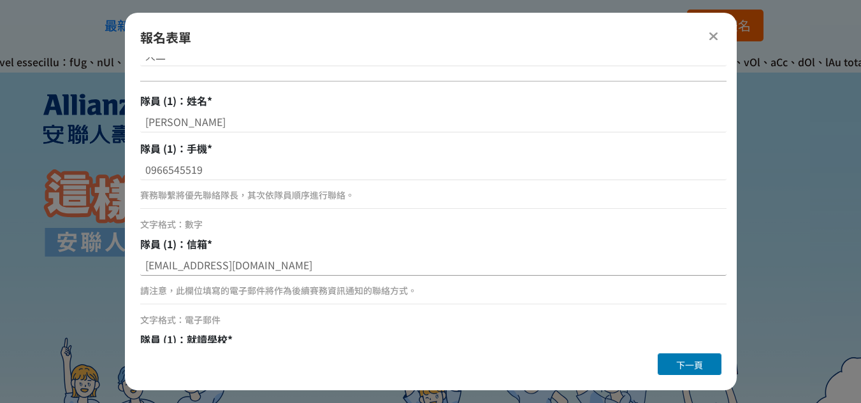
scroll to position [637, 0]
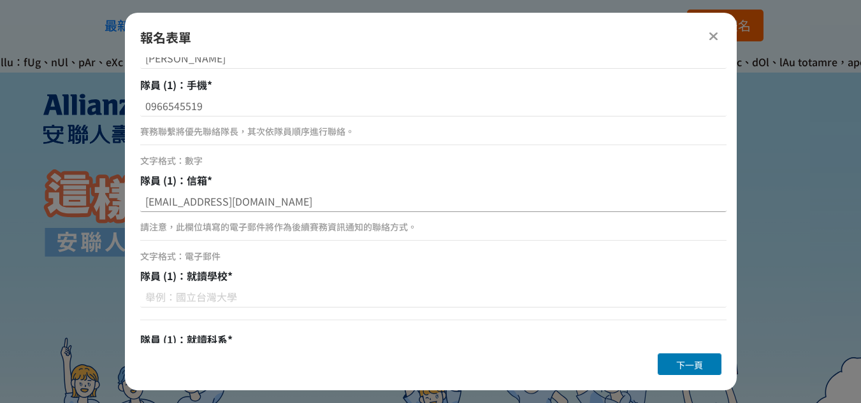
type input "chiali200511@gmail.com"
click at [206, 308] on div at bounding box center [433, 306] width 586 height 41
click at [209, 299] on input at bounding box center [433, 297] width 586 height 22
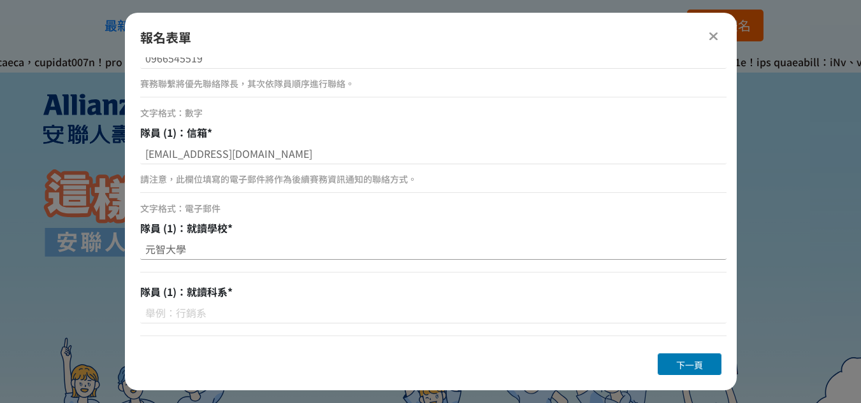
scroll to position [764, 0]
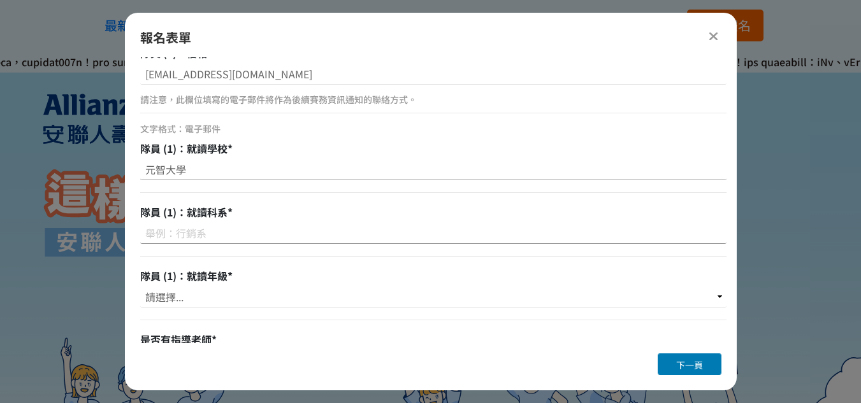
type input "元智大學"
click at [218, 229] on input at bounding box center [433, 233] width 586 height 22
type input "管理學院學士班"
click at [226, 304] on select "請選擇... 大一 大二 大三 大四" at bounding box center [433, 297] width 586 height 22
select select "大二"
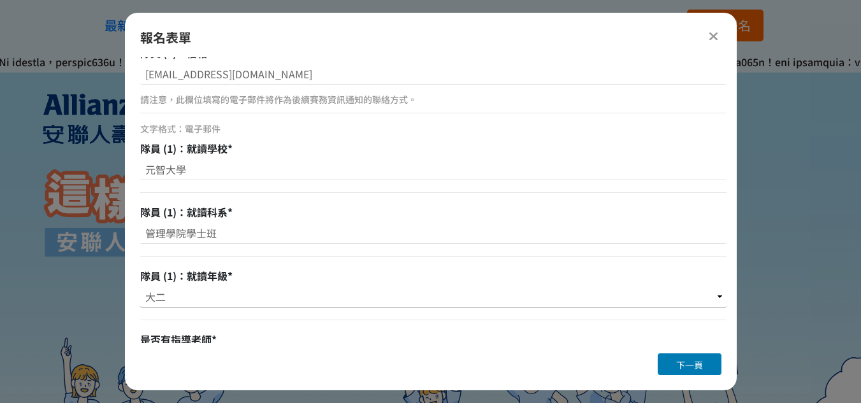
click at [140, 286] on select "請選擇... 大一 大二 大三 大四" at bounding box center [433, 297] width 586 height 22
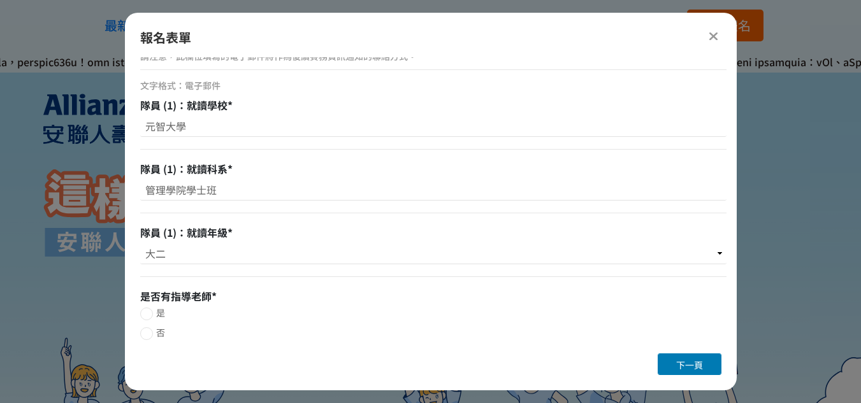
click at [150, 332] on div at bounding box center [146, 333] width 13 height 13
radio input "true"
click at [697, 362] on span "下一頁" at bounding box center [689, 365] width 27 height 13
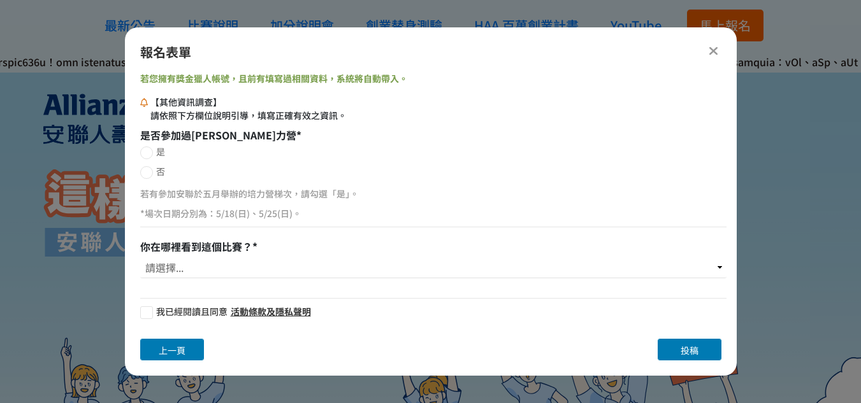
scroll to position [0, 0]
click at [153, 173] on label "否" at bounding box center [433, 172] width 586 height 14
click at [149, 173] on input "否" at bounding box center [145, 173] width 8 height 8
radio input "false"
click at [188, 218] on p "*場次日期分別為：5/18(日)、5/25(日)。" at bounding box center [433, 213] width 586 height 13
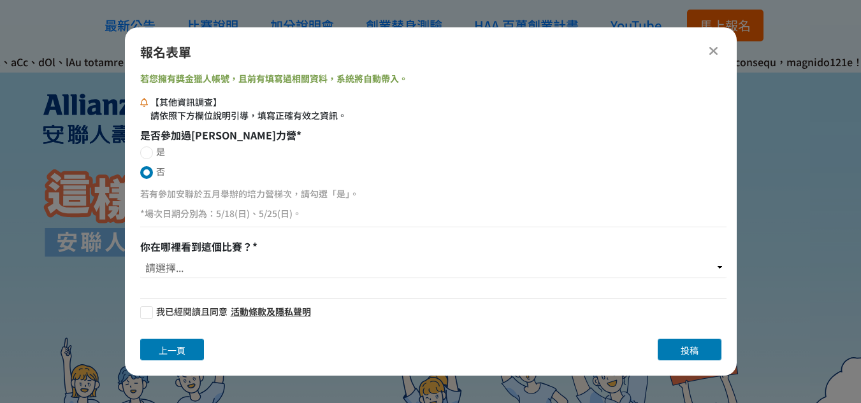
click at [196, 220] on p "*場次日期分別為：5/18(日)、5/25(日)。" at bounding box center [433, 213] width 586 height 13
click at [245, 226] on div "若有參加安聯於五月舉辦的培力營梯次，請勾選「是」。 *場次日期分別為：5/18(日)、5/25(日)。" at bounding box center [433, 209] width 586 height 49
click at [203, 269] on select "請選擇... 獎金獵人網站 Facebook / Instagram 校園講座 / 老師系上推薦 EDM 校園海報 親友推薦 安聯人壽推廣 其他" at bounding box center [433, 268] width 586 height 22
click at [140, 257] on select "請選擇... 獎金獵人網站 Facebook / Instagram 校園講座 / 老師系上推薦 EDM 校園海報 親友推薦 安聯人壽推廣 其他" at bounding box center [433, 268] width 586 height 22
click at [187, 268] on select "請選擇... 獎金獵人網站 Facebook / Instagram 校園講座 / 老師系上推薦 EDM 校園海報 親友推薦 安聯人壽推廣 其他" at bounding box center [433, 268] width 586 height 22
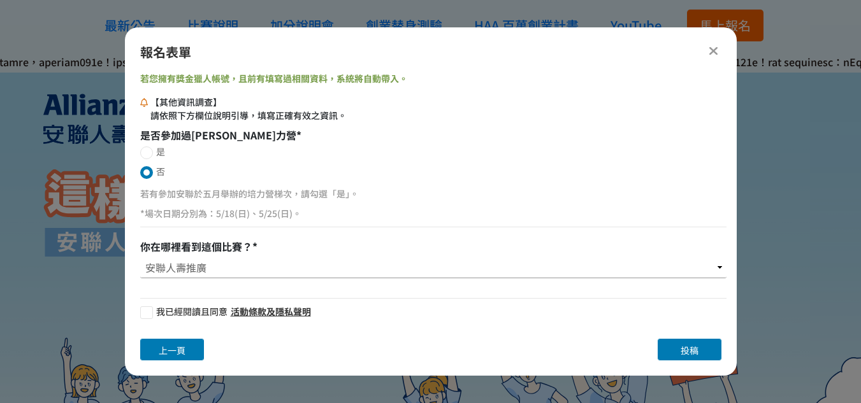
select select "獎金獵人網站"
click at [140, 257] on select "請選擇... 獎金獵人網站 Facebook / Instagram 校園講座 / 老師系上推薦 EDM 校園海報 親友推薦 安聯人壽推廣 其他" at bounding box center [433, 268] width 586 height 22
click at [155, 152] on label "是" at bounding box center [433, 152] width 586 height 14
click at [149, 152] on input "是" at bounding box center [145, 153] width 8 height 8
radio input "false"
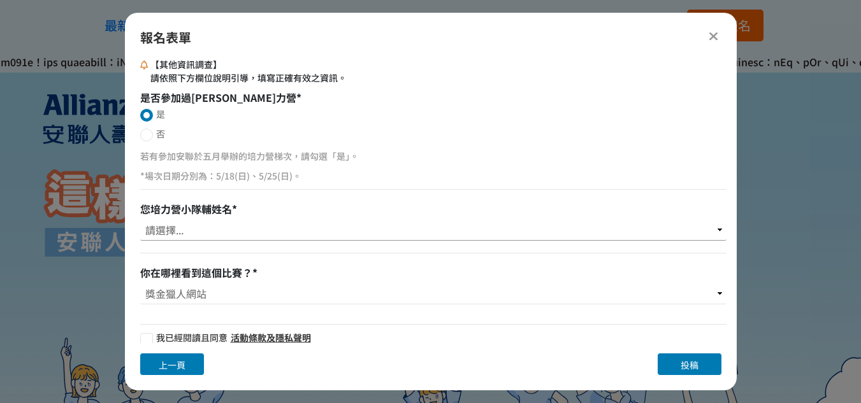
scroll to position [35, 0]
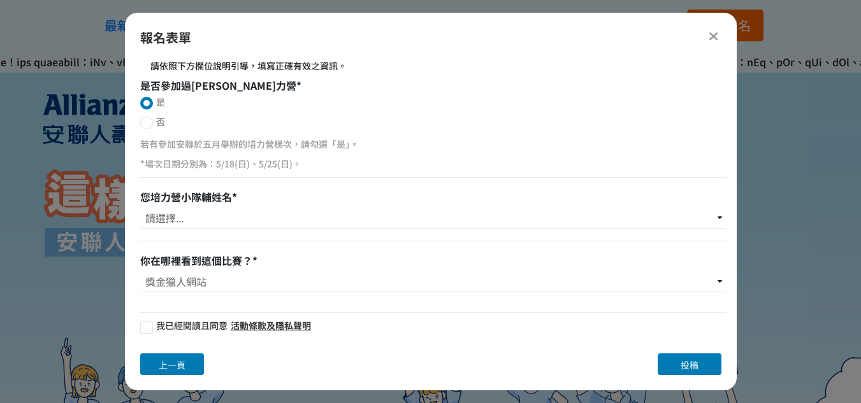
click at [147, 125] on div at bounding box center [146, 123] width 13 height 13
radio input "true"
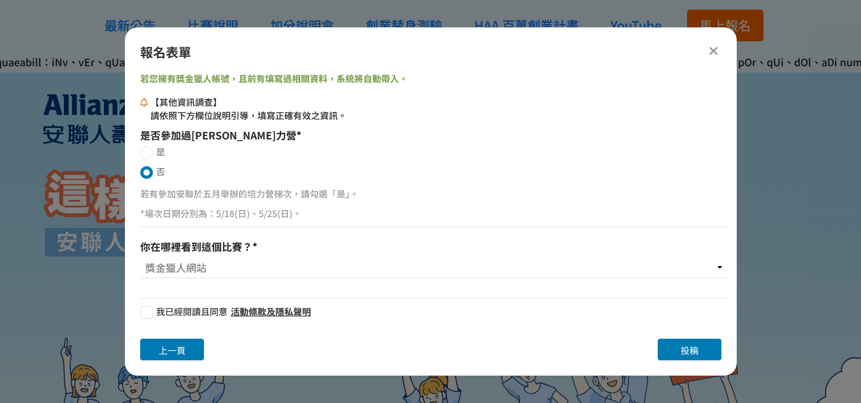
click at [150, 308] on div at bounding box center [146, 312] width 13 height 13
checkbox input "true"
click at [678, 346] on button "投稿" at bounding box center [689, 350] width 64 height 22
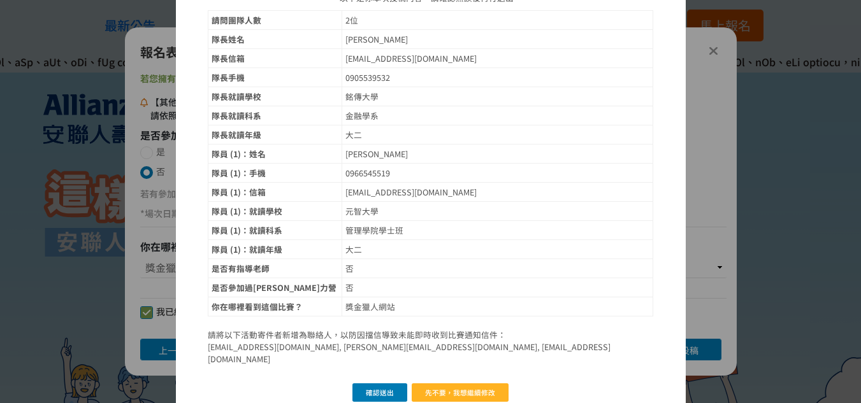
scroll to position [104, 0]
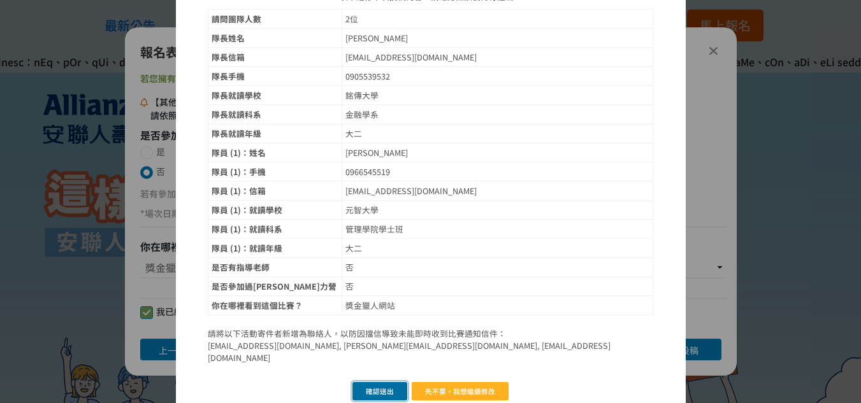
click at [376, 383] on button "確認送出" at bounding box center [379, 391] width 55 height 18
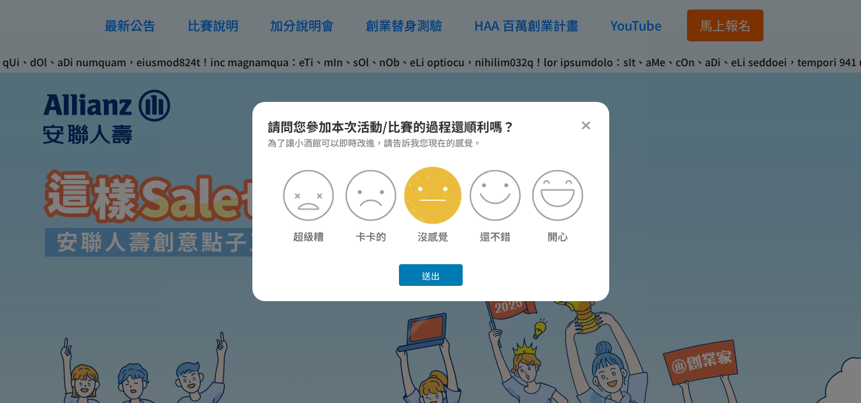
click at [440, 205] on img at bounding box center [432, 195] width 57 height 57
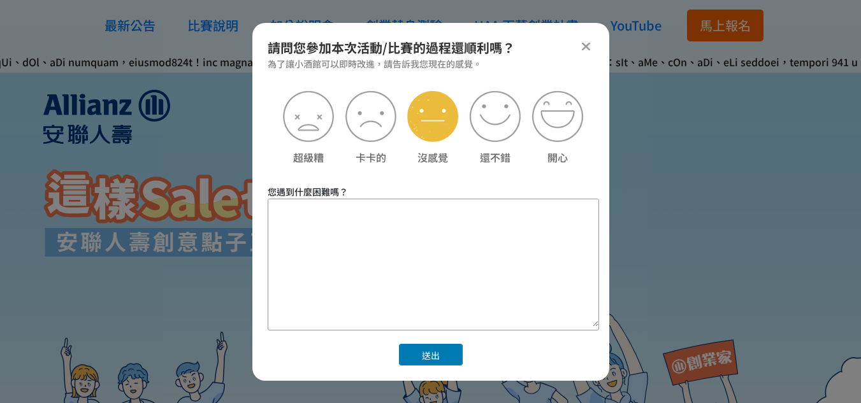
click at [448, 280] on textarea at bounding box center [433, 262] width 330 height 127
click at [444, 344] on button "送出" at bounding box center [431, 355] width 64 height 22
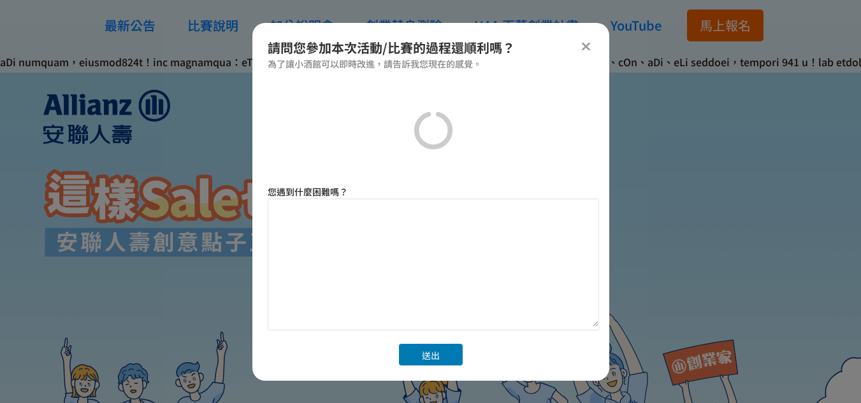
click at [443, 350] on button "送出" at bounding box center [431, 355] width 64 height 22
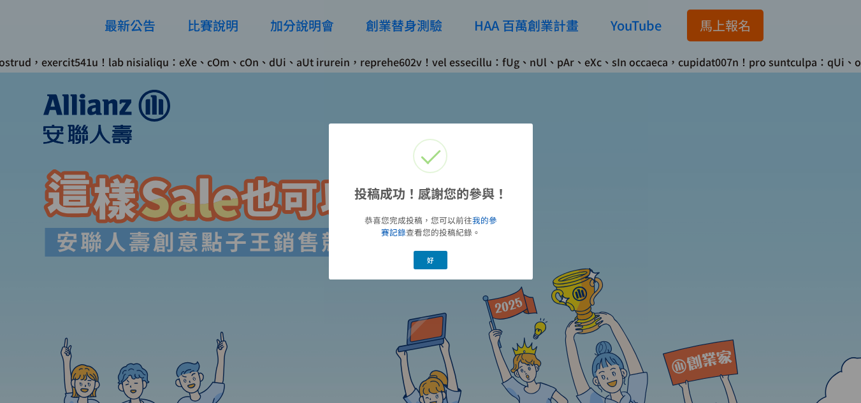
click at [497, 222] on link "我的參賽記錄" at bounding box center [439, 226] width 116 height 24
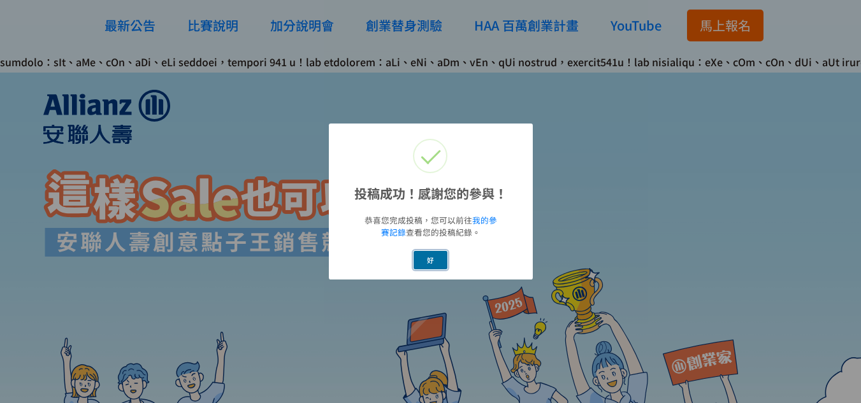
click at [422, 262] on button "好" at bounding box center [430, 260] width 34 height 18
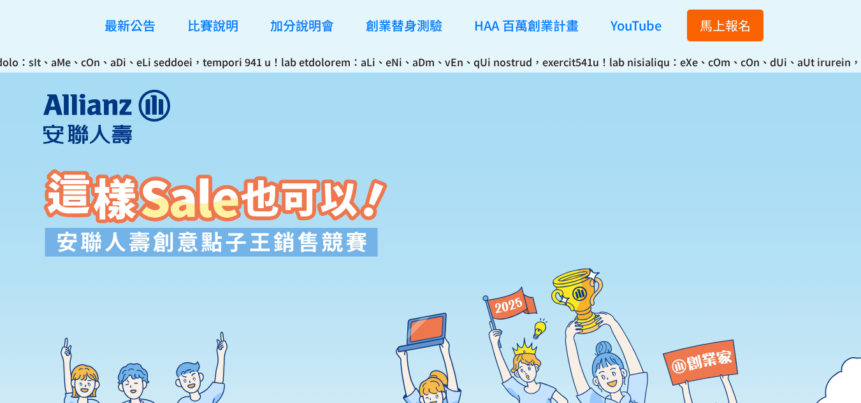
click at [716, 18] on span "馬上報名" at bounding box center [724, 25] width 51 height 18
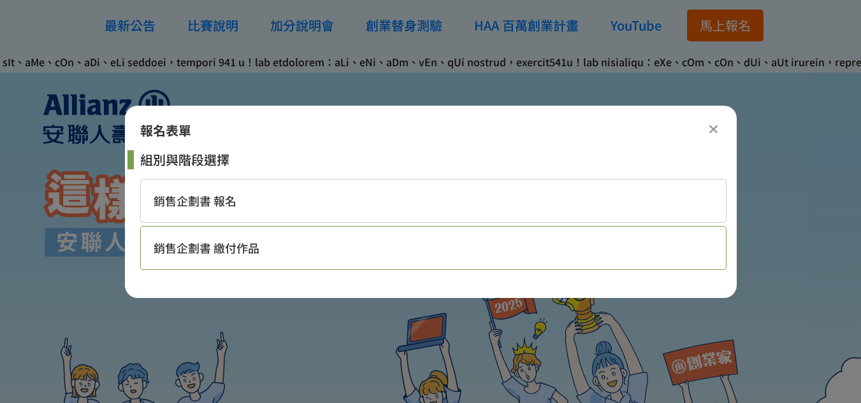
click at [279, 257] on div "銷售企劃書 繳付作品" at bounding box center [433, 248] width 586 height 44
select select "185284:185529"
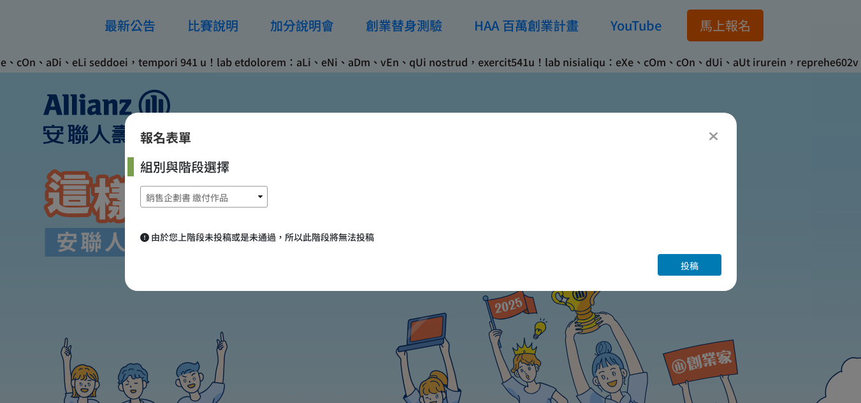
click at [244, 193] on select "銷售企劃書 報名 銷售企劃書 繳付作品" at bounding box center [203, 197] width 127 height 22
click at [252, 199] on select "銷售企劃書 報名 銷售企劃書 繳付作品" at bounding box center [203, 197] width 127 height 22
click at [140, 186] on select "銷售企劃書 報名 銷售企劃書 繳付作品" at bounding box center [203, 197] width 127 height 22
click at [234, 188] on select "銷售企劃書 報名 銷售企劃書 繳付作品" at bounding box center [203, 197] width 127 height 22
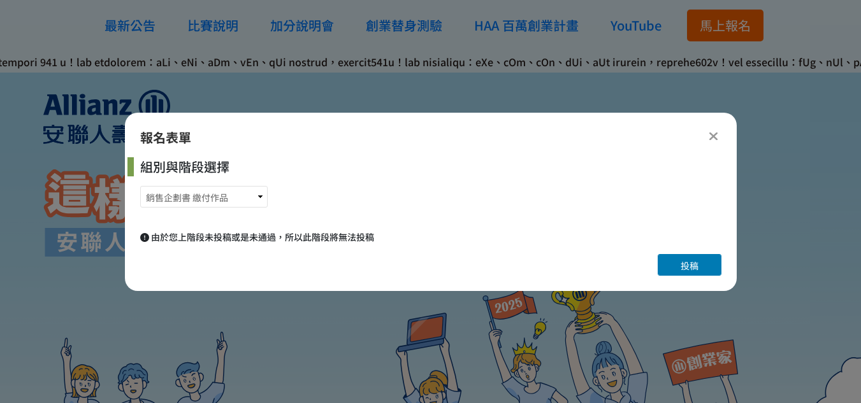
click at [706, 131] on div at bounding box center [713, 135] width 15 height 15
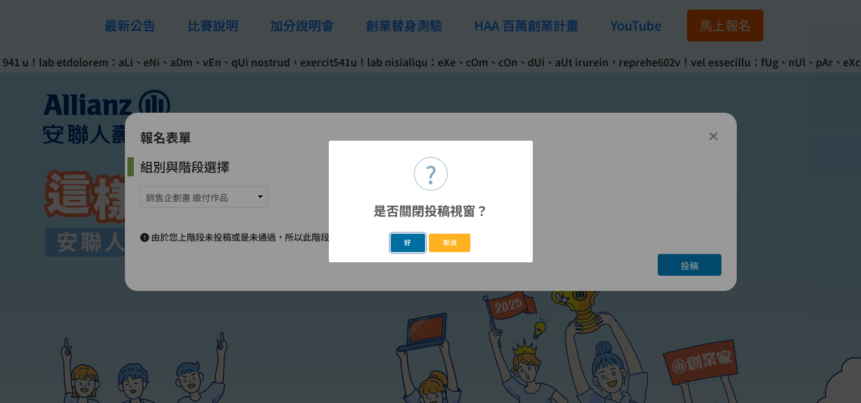
click at [413, 239] on button "好" at bounding box center [407, 243] width 34 height 18
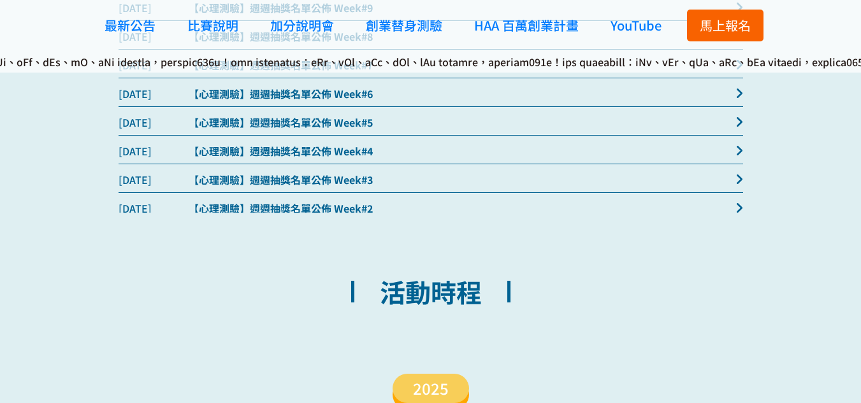
scroll to position [0, 0]
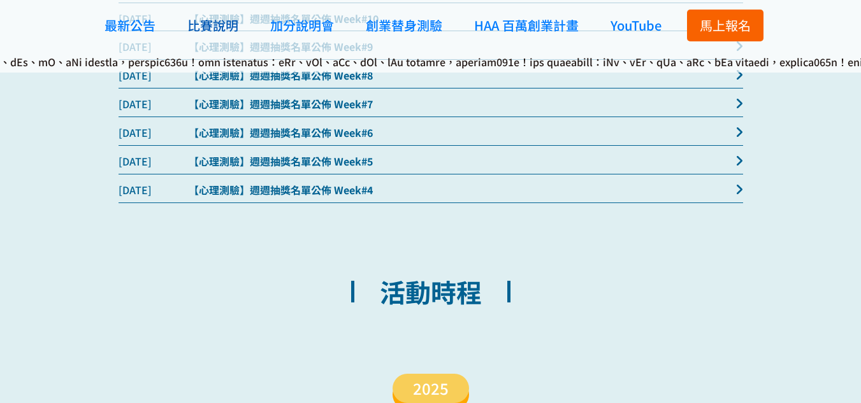
click at [240, 28] on link "比賽說明" at bounding box center [213, 25] width 64 height 38
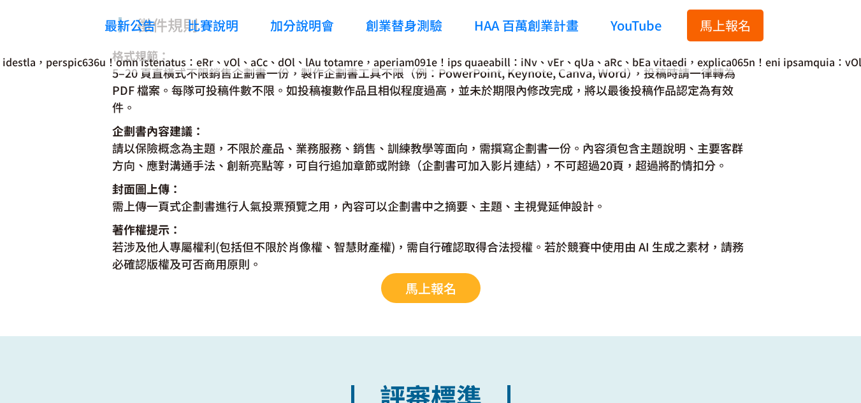
scroll to position [2739, 0]
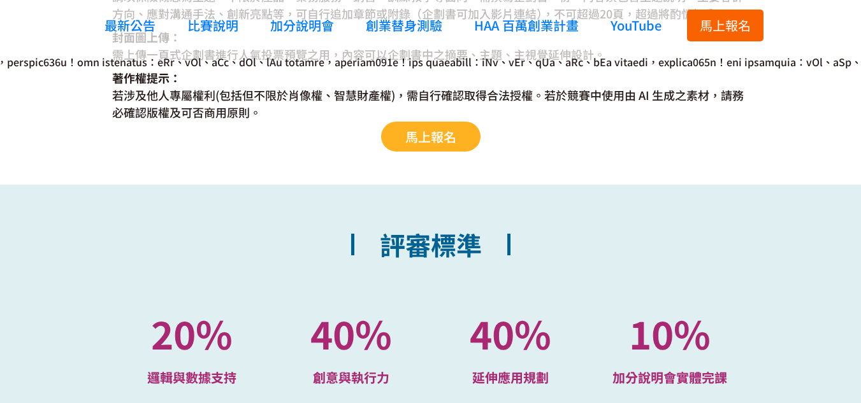
click at [425, 131] on span "馬上報名" at bounding box center [430, 136] width 51 height 18
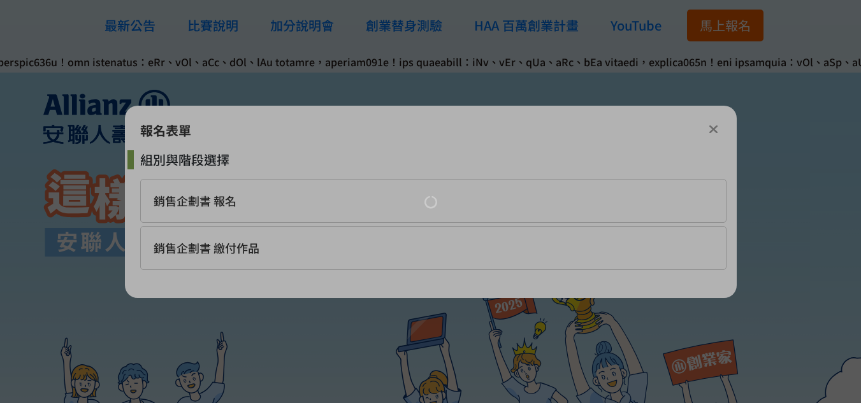
scroll to position [0, 0]
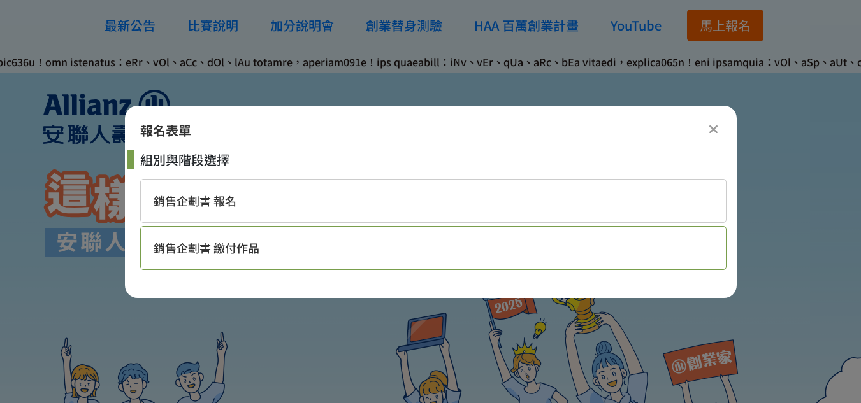
click at [276, 242] on div "銷售企劃書 繳付作品" at bounding box center [433, 248] width 586 height 44
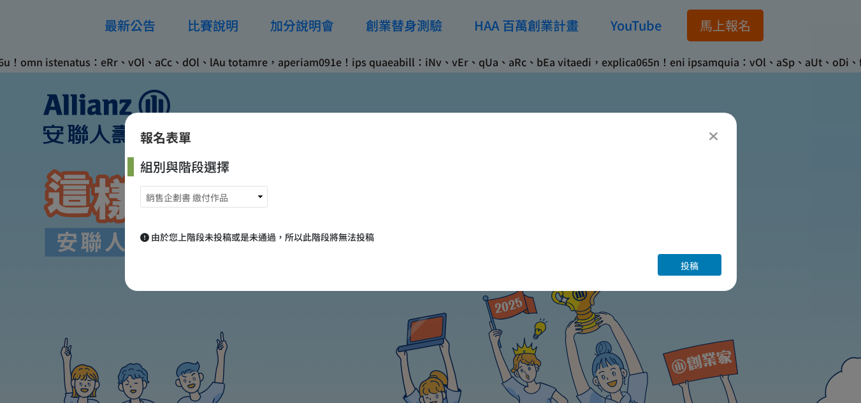
click at [266, 240] on span "由於您上階段未投稿或是未通過，所以此階段將無法投稿" at bounding box center [262, 237] width 223 height 13
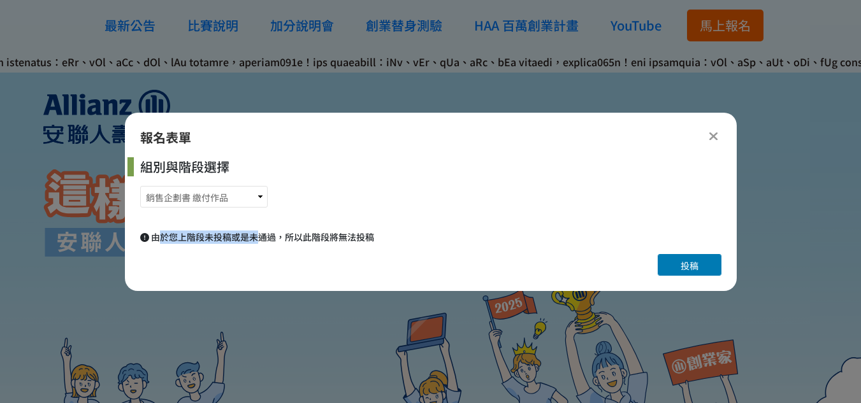
drag, startPoint x: 262, startPoint y: 239, endPoint x: 155, endPoint y: 232, distance: 107.2
click at [156, 232] on span "由於您上階段未投稿或是未通過，所以此階段將無法投稿" at bounding box center [262, 237] width 223 height 13
click at [200, 191] on select "銷售企劃書 報名 銷售企劃書 繳付作品" at bounding box center [203, 197] width 127 height 22
click at [140, 186] on select "銷售企劃書 報名 銷售企劃書 繳付作品" at bounding box center [203, 197] width 127 height 22
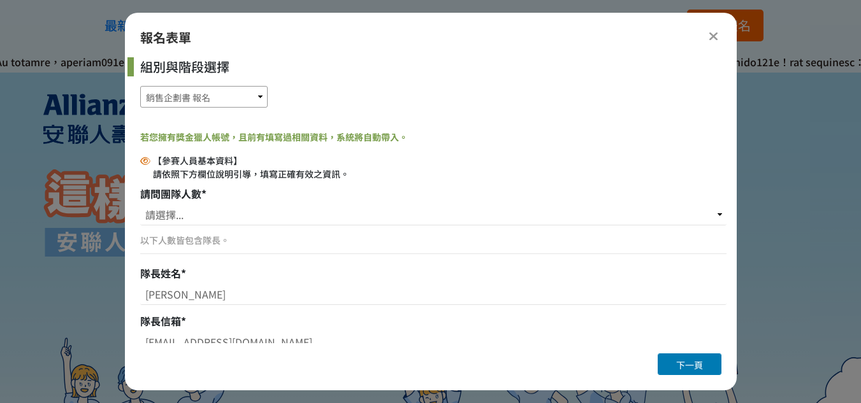
click at [255, 100] on select "銷售企劃書 報名 銷售企劃書 繳付作品" at bounding box center [203, 97] width 127 height 22
click at [140, 108] on select "銷售企劃書 報名 銷售企劃書 繳付作品" at bounding box center [203, 97] width 127 height 22
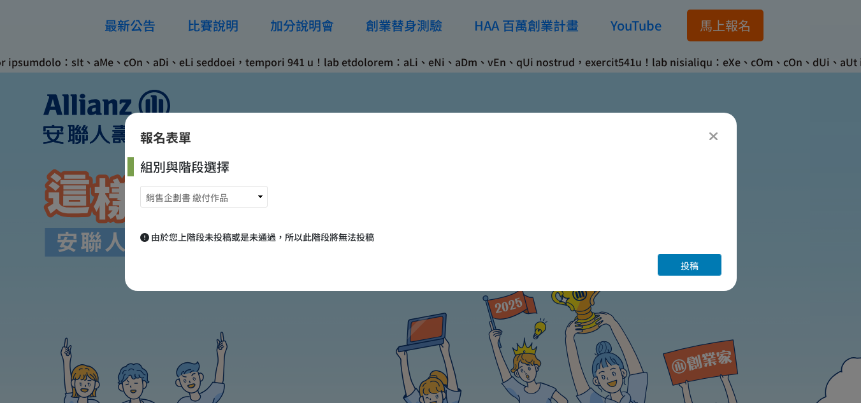
click at [688, 274] on button "投稿" at bounding box center [689, 265] width 64 height 22
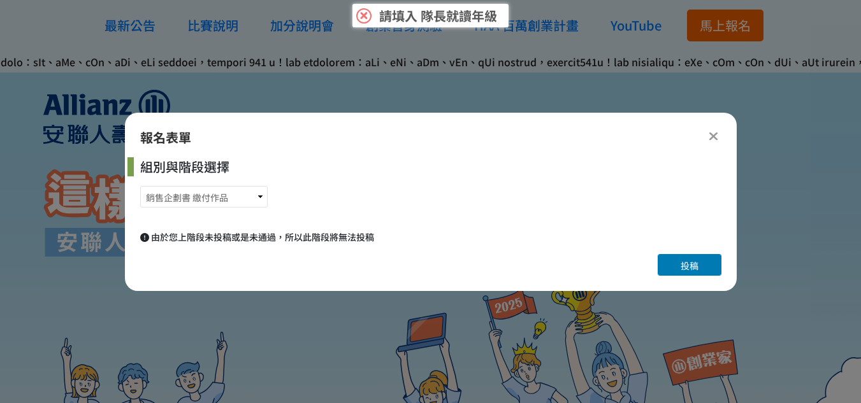
click at [670, 271] on button "投稿" at bounding box center [689, 265] width 64 height 22
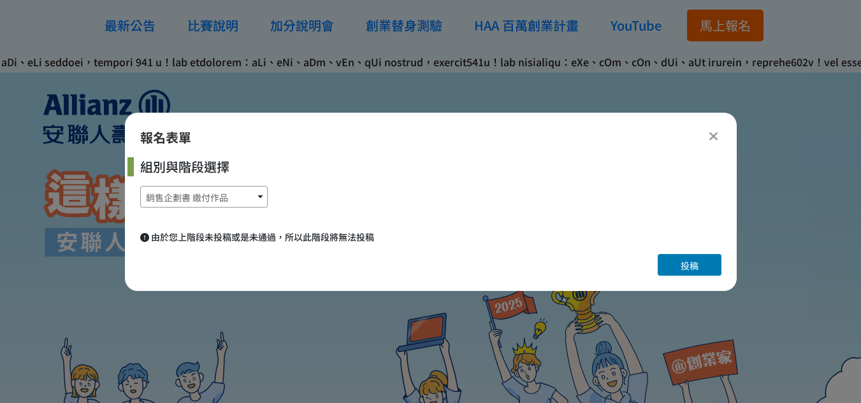
click at [248, 200] on select "銷售企劃書 報名 銷售企劃書 繳付作品" at bounding box center [203, 197] width 127 height 22
select select "185284:185525"
click at [140, 186] on select "銷售企劃書 報名 銷售企劃書 繳付作品" at bounding box center [203, 197] width 127 height 22
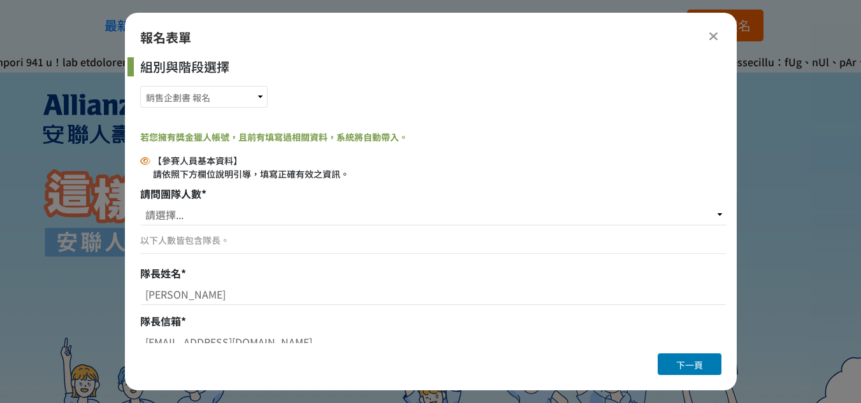
click at [706, 36] on div at bounding box center [713, 35] width 15 height 15
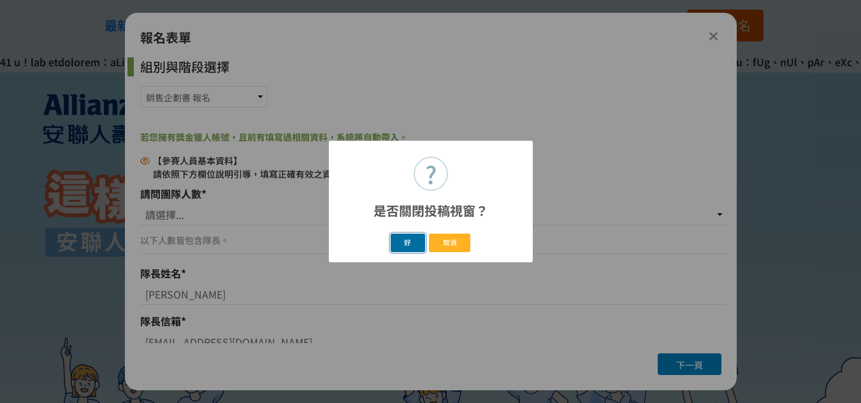
click at [404, 238] on button "好" at bounding box center [407, 243] width 34 height 18
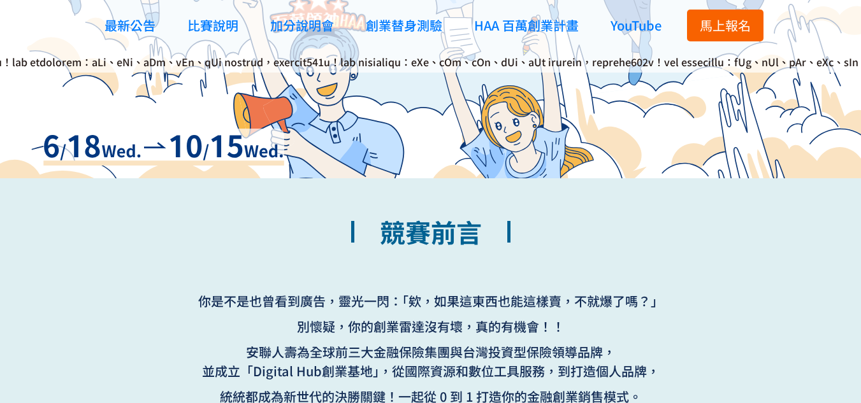
scroll to position [498, 0]
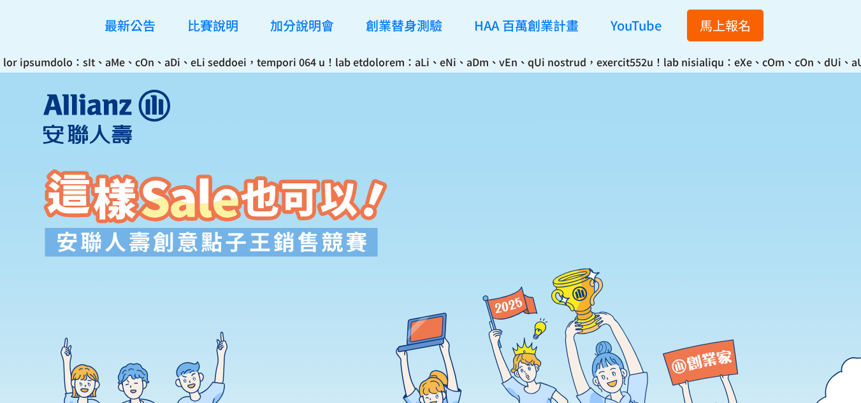
scroll to position [382, 0]
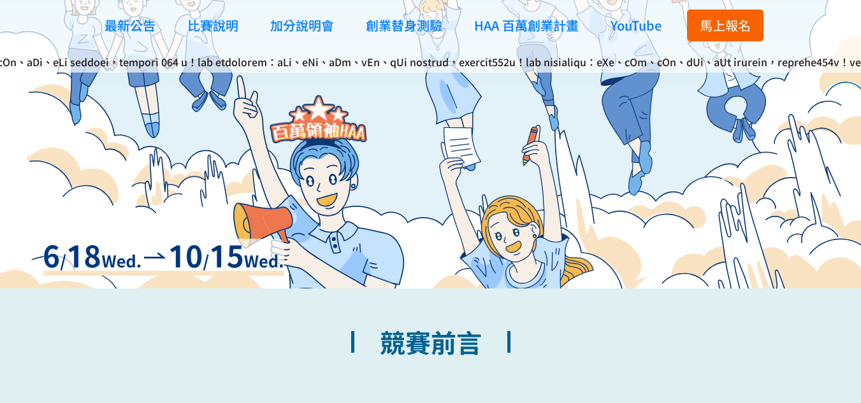
click at [726, 36] on button "馬上報名" at bounding box center [725, 26] width 76 height 32
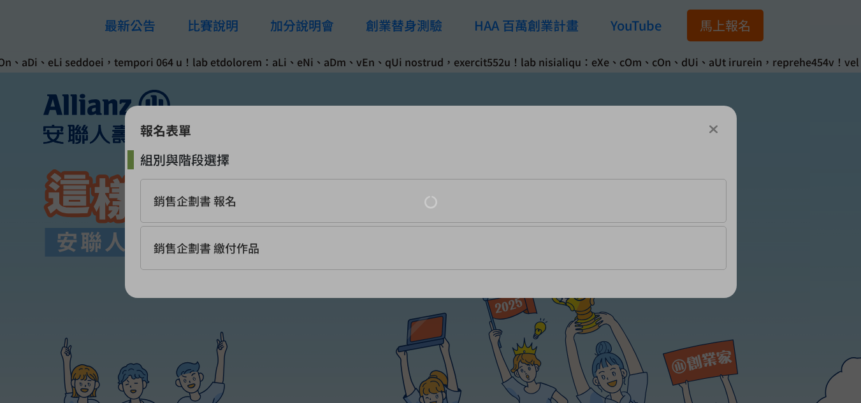
scroll to position [0, 0]
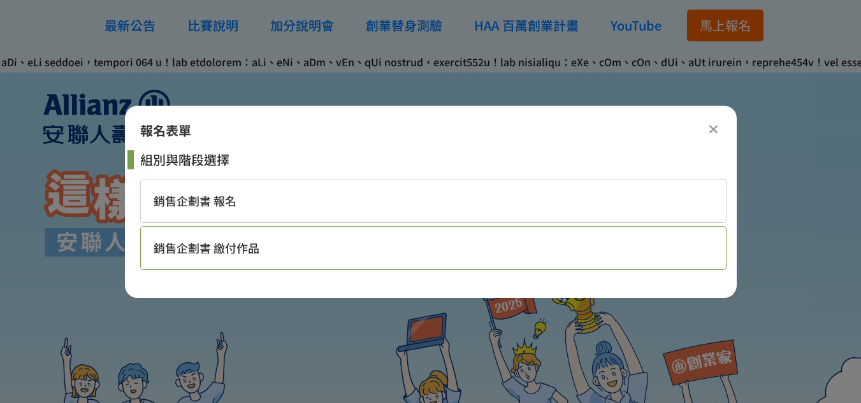
click at [406, 231] on div "銷售企劃書 繳付作品" at bounding box center [433, 248] width 586 height 44
select select "185284:185529"
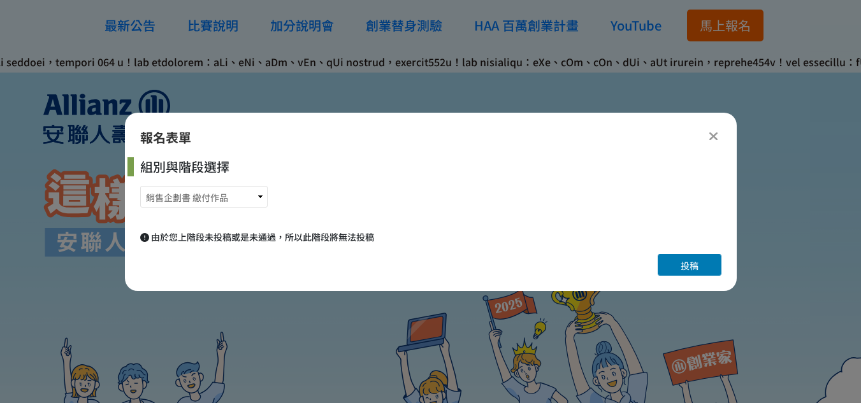
click at [712, 138] on icon at bounding box center [713, 136] width 10 height 13
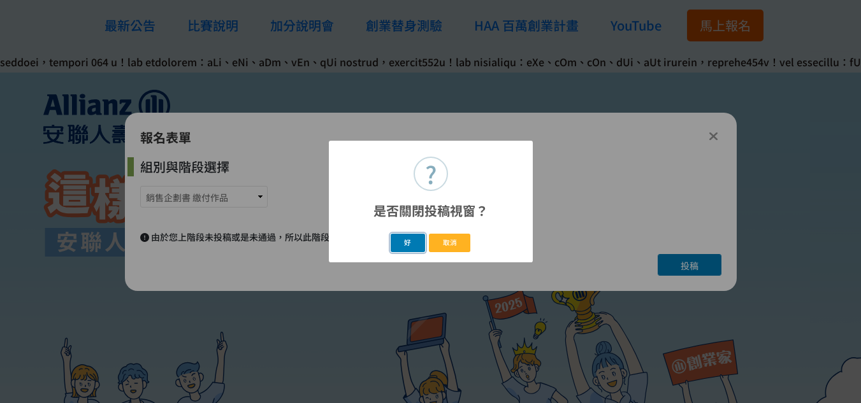
click at [413, 244] on button "好" at bounding box center [407, 243] width 34 height 18
click at [234, 201] on div "? 是否關閉投稿視窗？ × 好 取消" at bounding box center [430, 201] width 861 height 403
click at [461, 127] on div "? 是否關閉投稿視窗？ × 好 取消" at bounding box center [430, 201] width 861 height 403
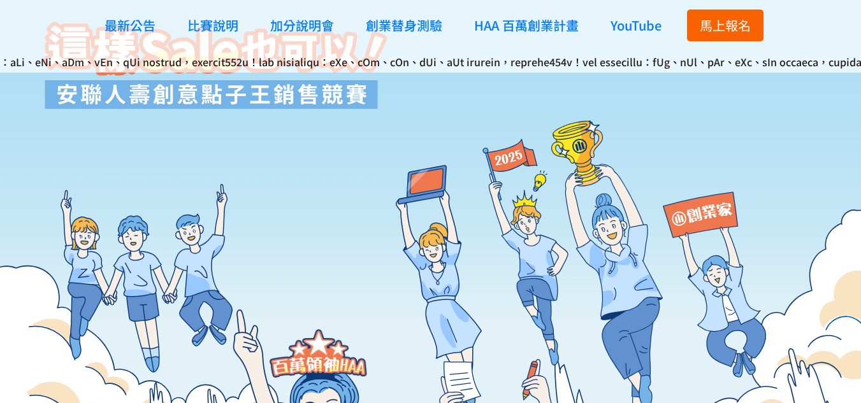
click at [631, 250] on div "? 是否關閉投稿視窗？ × 好 取消" at bounding box center [430, 201] width 861 height 403
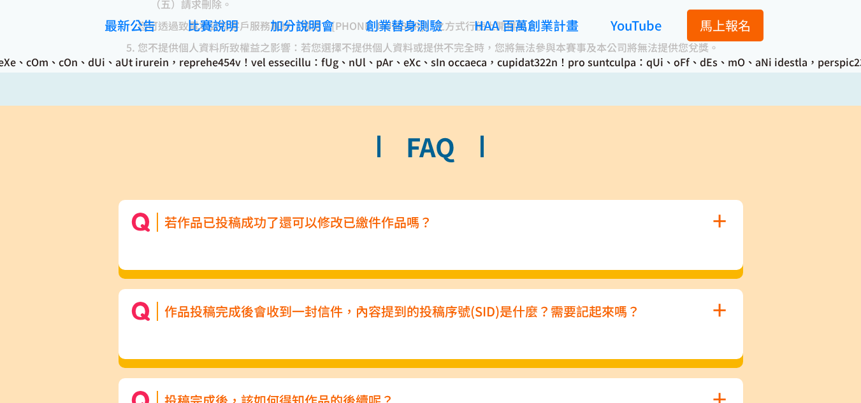
scroll to position [5932, 0]
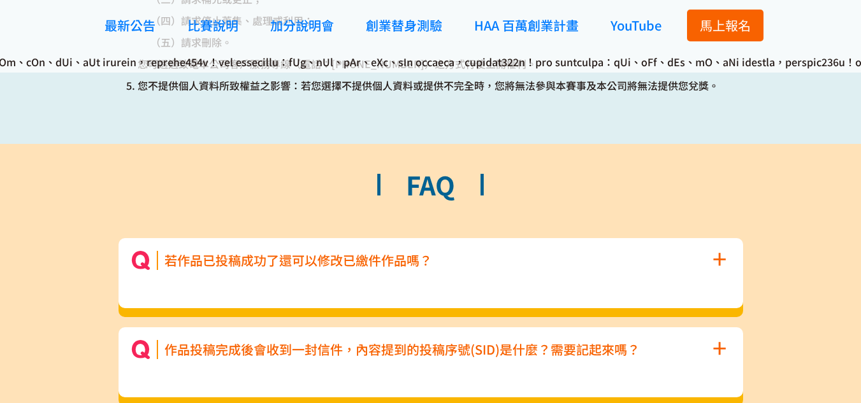
click at [482, 286] on li "若作品已投稿成功了還可以修改已繳件作品嗎？ + 作品投稿成功後在「待審核」狀態下可以自行修改，修改辦法請參考 ［獵人指南］投稿篇-我是參賽者，我想修改作品可以…" at bounding box center [430, 273] width 624 height 70
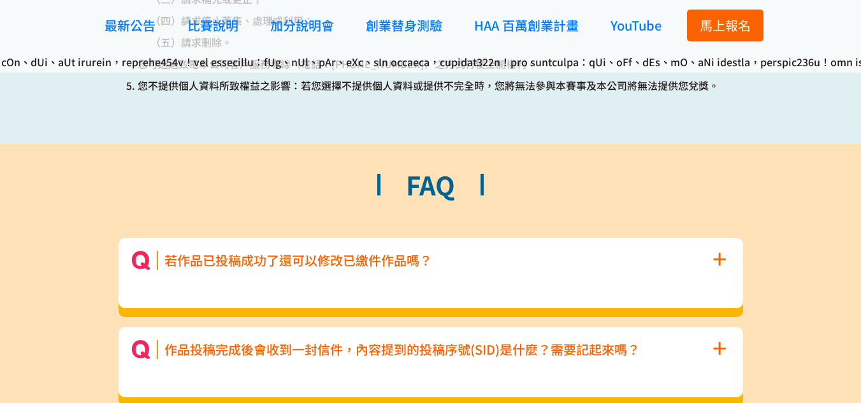
click at [721, 255] on span "+" at bounding box center [719, 258] width 14 height 37
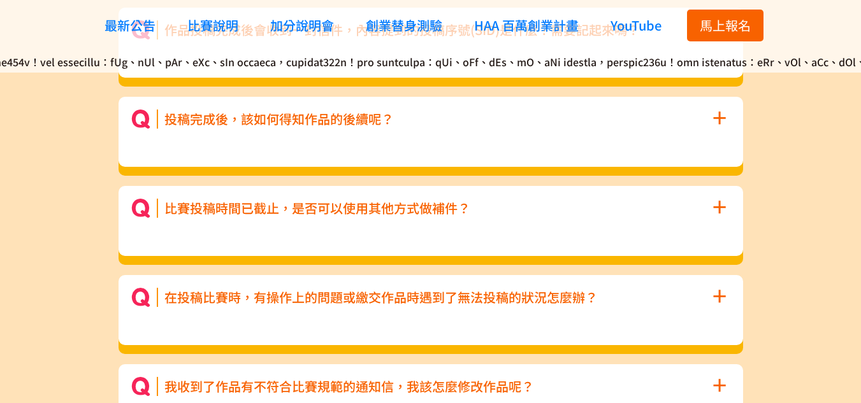
scroll to position [6475, 0]
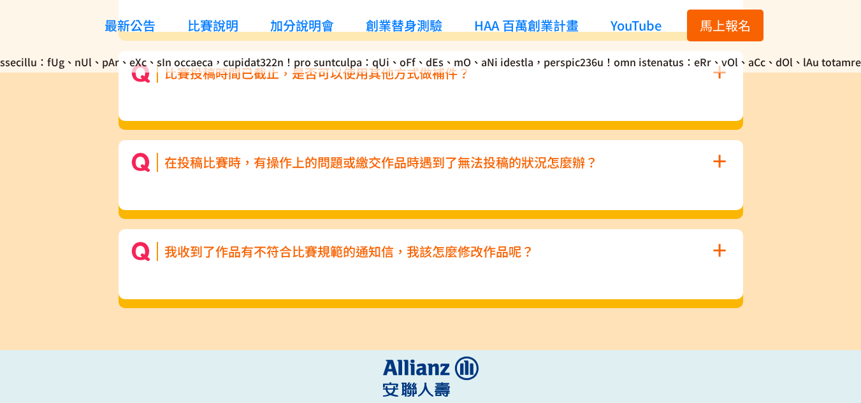
click at [718, 175] on span "+" at bounding box center [719, 159] width 14 height 37
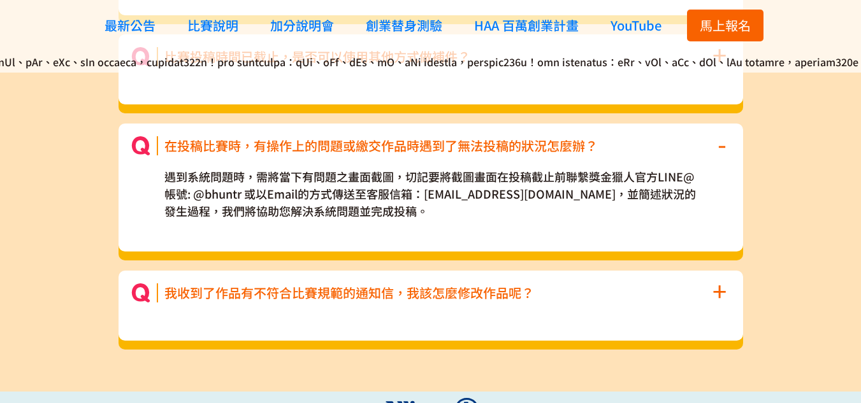
scroll to position [6381, 0]
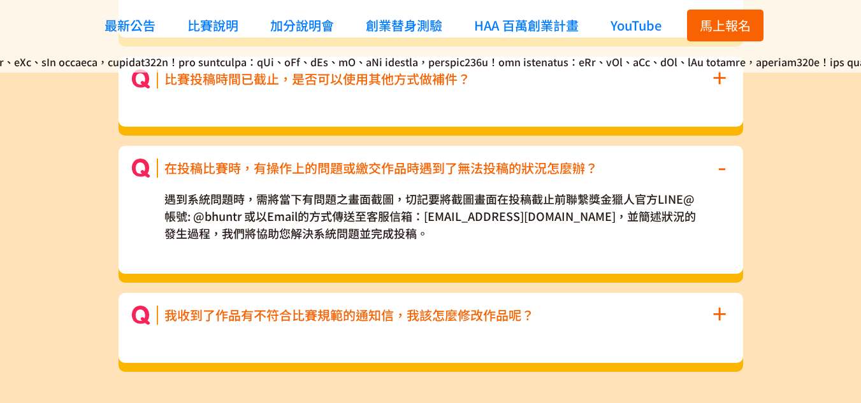
click at [694, 47] on div "馬上報名" at bounding box center [724, 25] width 89 height 51
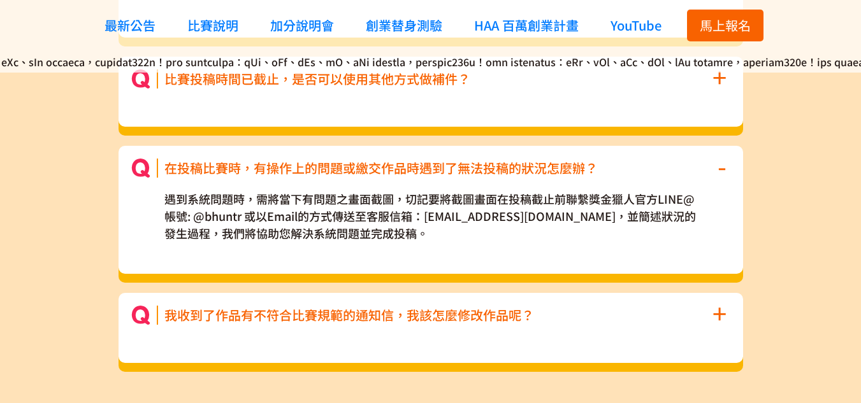
click at [714, 36] on button "馬上報名" at bounding box center [725, 26] width 76 height 32
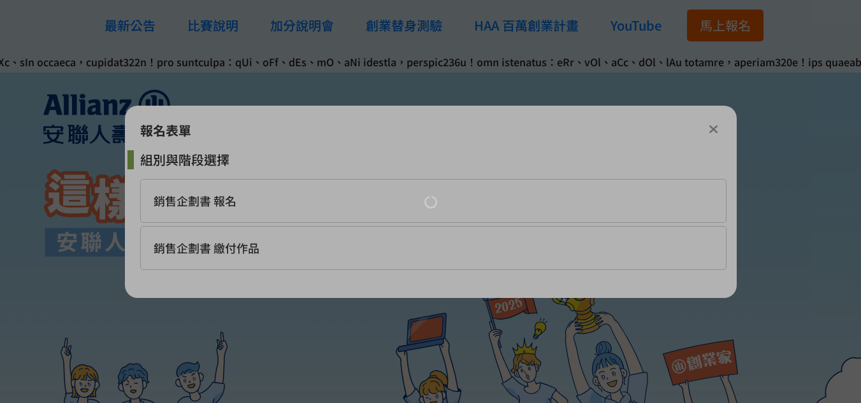
scroll to position [0, 0]
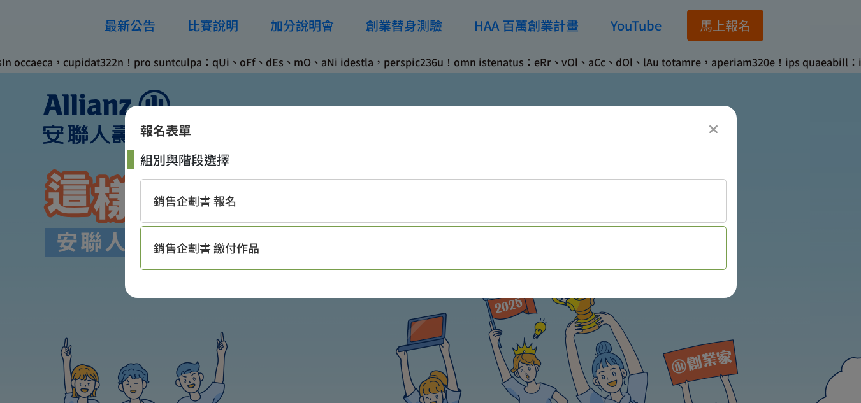
click at [333, 246] on div "銷售企劃書 繳付作品" at bounding box center [433, 248] width 586 height 44
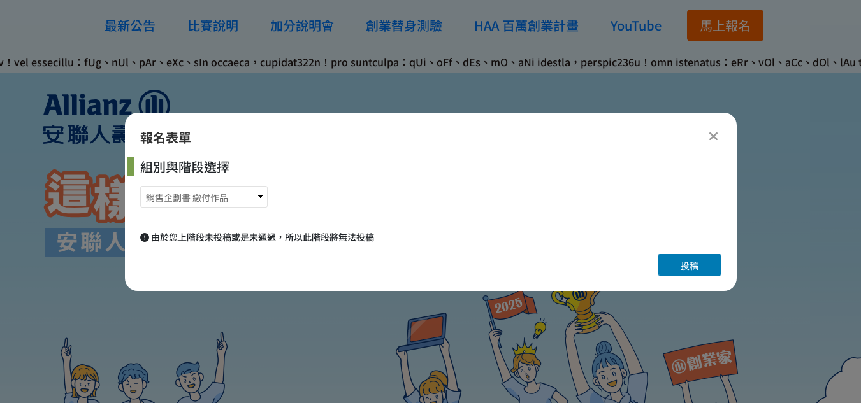
click at [328, 234] on span "由於您上階段未投稿或是未通過，所以此階段將無法投稿" at bounding box center [262, 237] width 223 height 13
click at [328, 238] on span "由於您上階段未投稿或是未通過，所以此階段將無法投稿" at bounding box center [262, 237] width 223 height 13
drag, startPoint x: 219, startPoint y: 236, endPoint x: 153, endPoint y: 247, distance: 67.1
click at [153, 247] on div "報名表單 組別與階段選擇 銷售企劃書 報名 銷售企劃書 繳付作品 由於您上階段未投稿或是未通過，所以此階段將無法投稿 投稿" at bounding box center [431, 202] width 612 height 178
click at [278, 248] on div "報名表單 組別與階段選擇 銷售企劃書 報名 銷售企劃書 繳付作品 由於您上階段未投稿或是未通過，所以此階段將無法投稿 投稿" at bounding box center [431, 202] width 612 height 178
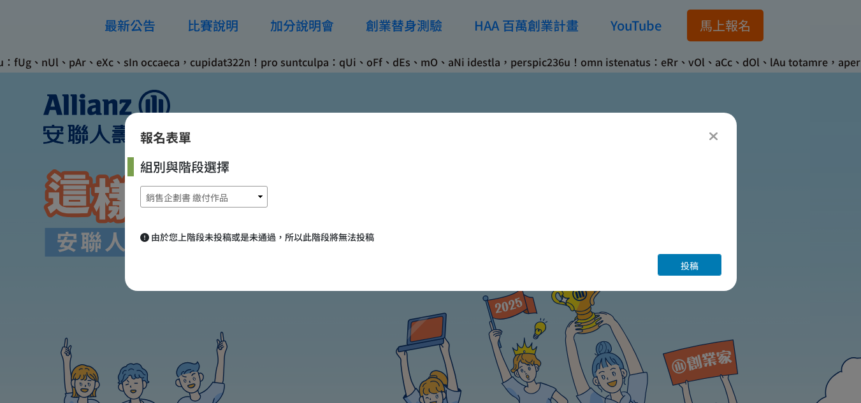
click at [206, 199] on select "銷售企劃書 報名 銷售企劃書 繳付作品" at bounding box center [203, 197] width 127 height 22
select select "185284:185525"
click at [140, 186] on select "銷售企劃書 報名 銷售企劃書 繳付作品" at bounding box center [203, 197] width 127 height 22
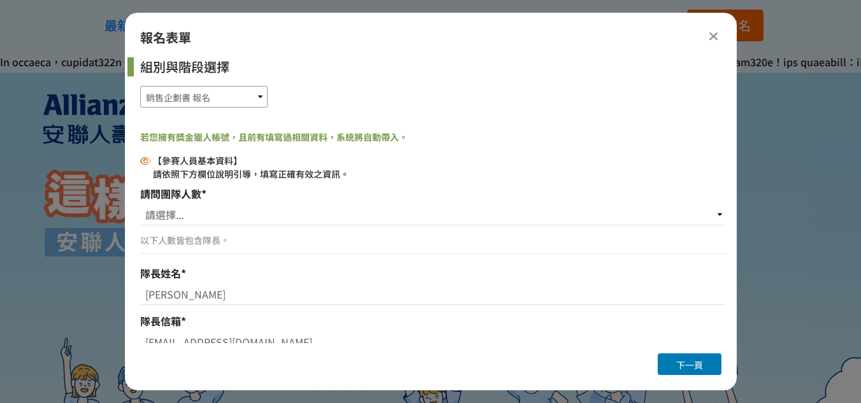
click at [201, 87] on select "銷售企劃書 報名 銷售企劃書 繳付作品" at bounding box center [203, 97] width 127 height 22
click at [703, 34] on div "報名表單" at bounding box center [430, 37] width 581 height 19
click at [717, 35] on icon at bounding box center [713, 36] width 10 height 13
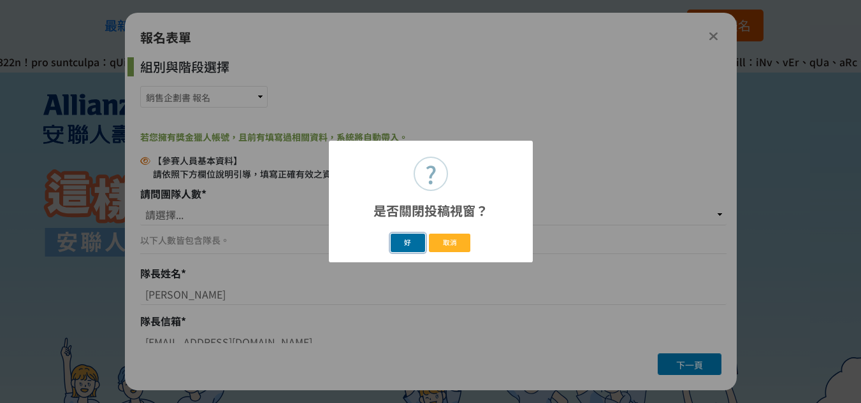
click at [400, 236] on button "好" at bounding box center [407, 243] width 34 height 18
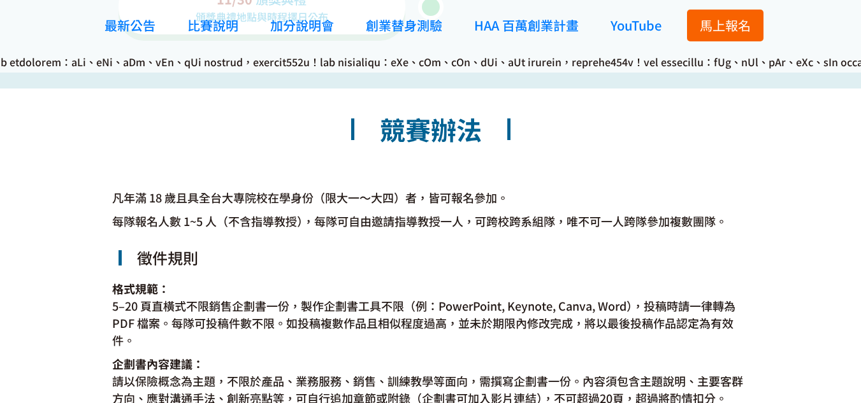
scroll to position [2347, 0]
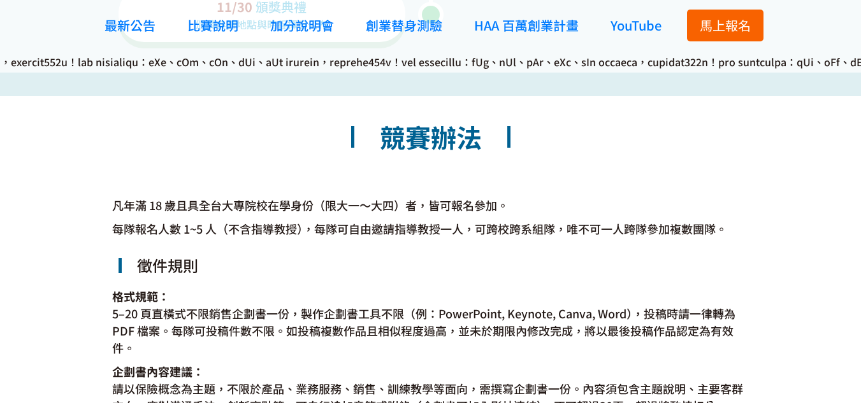
click at [719, 17] on span "馬上報名" at bounding box center [724, 25] width 51 height 18
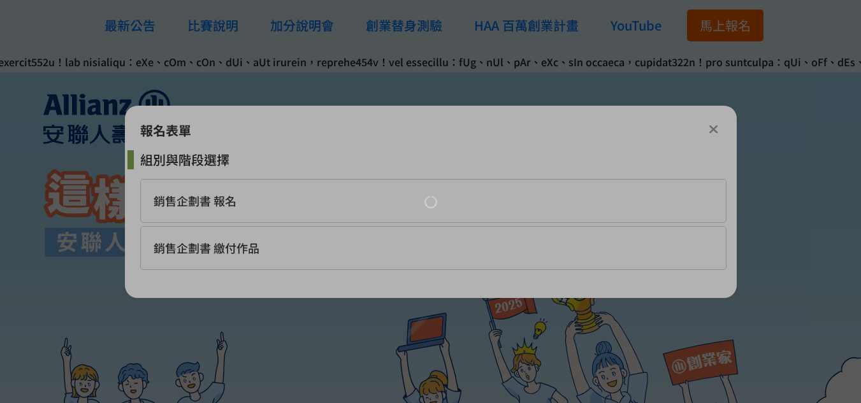
scroll to position [0, 0]
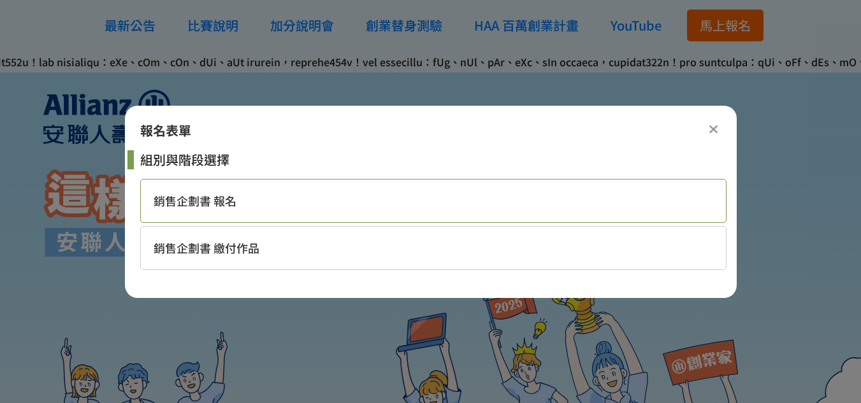
click at [302, 197] on div "銷售企劃書 報名" at bounding box center [433, 201] width 586 height 44
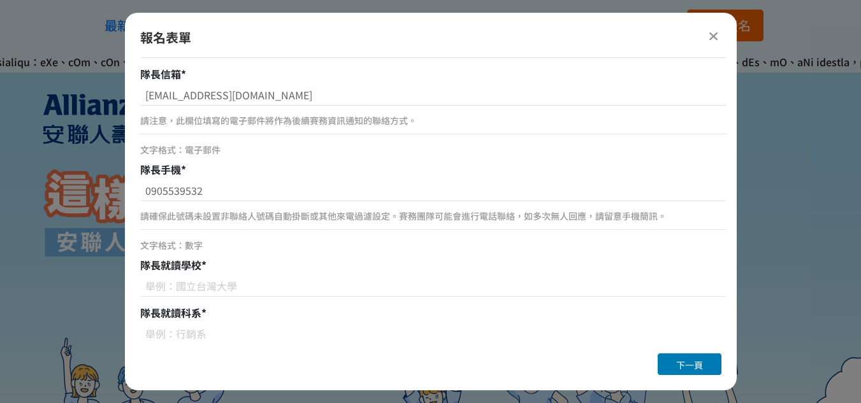
scroll to position [378, 0]
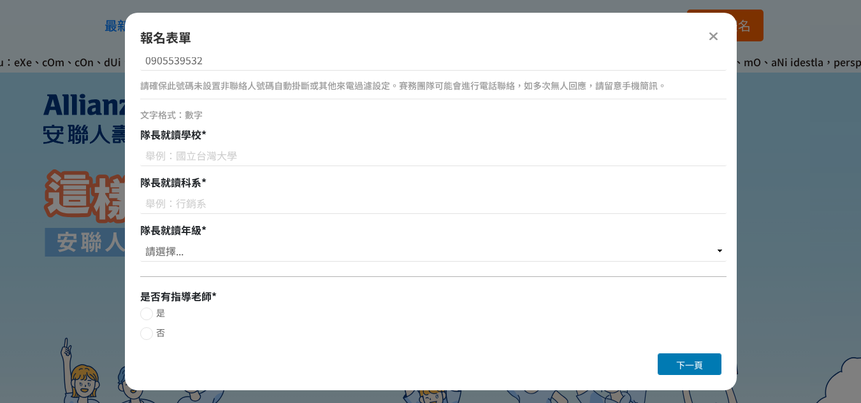
click at [710, 39] on icon at bounding box center [713, 36] width 10 height 13
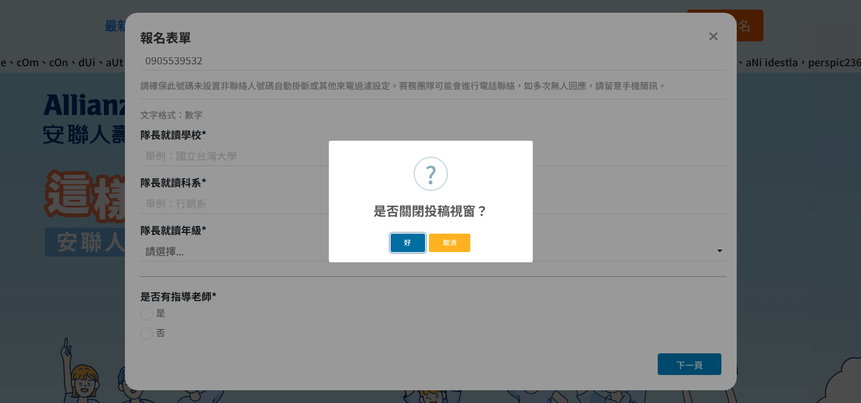
click at [406, 243] on button "好" at bounding box center [407, 243] width 34 height 18
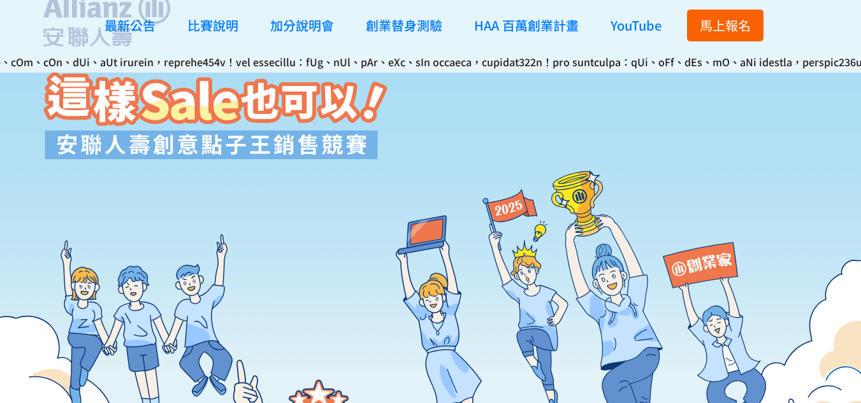
scroll to position [190, 0]
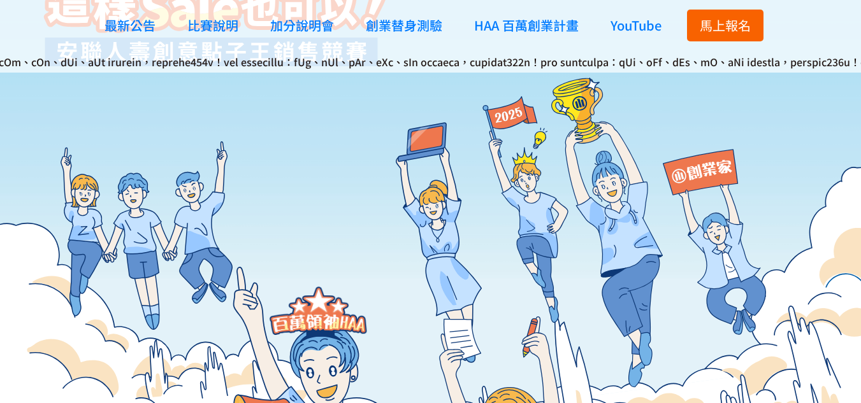
click at [710, 26] on span "馬上報名" at bounding box center [724, 25] width 51 height 18
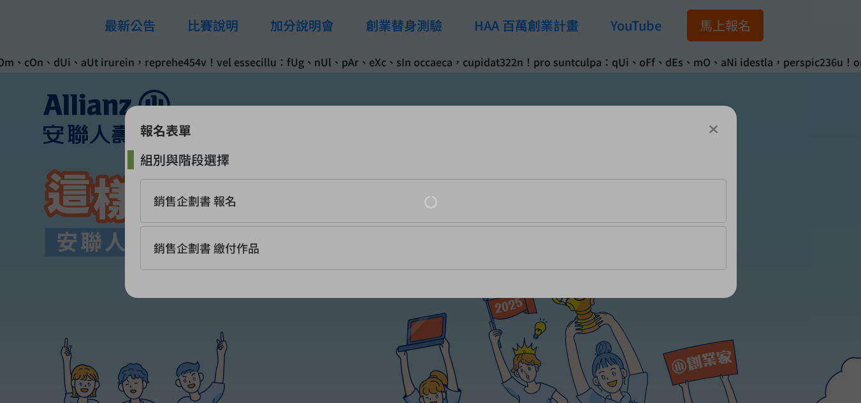
scroll to position [0, 0]
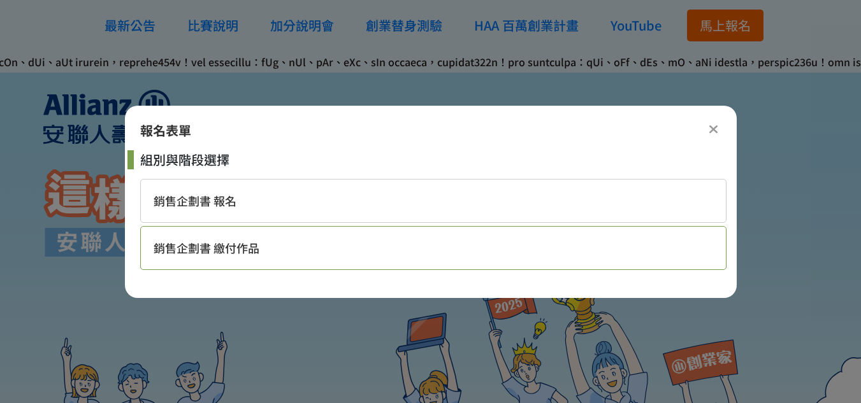
click at [447, 245] on div "銷售企劃書 繳付作品" at bounding box center [433, 248] width 586 height 44
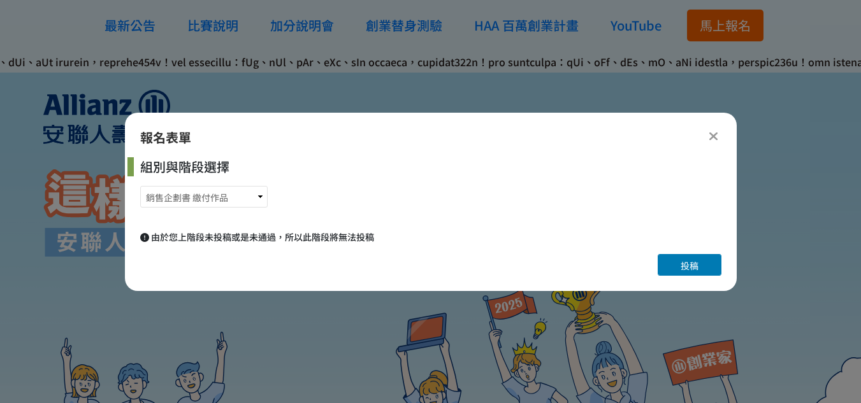
click at [345, 233] on span "由於您上階段未投稿或是未通過，所以此階段將無法投稿" at bounding box center [262, 237] width 223 height 13
click at [327, 236] on span "由於您上階段未投稿或是未通過，所以此階段將無法投稿" at bounding box center [262, 237] width 223 height 13
drag, startPoint x: 260, startPoint y: 208, endPoint x: 252, endPoint y: 204, distance: 8.8
click at [255, 206] on div "組別與階段選擇 銷售企劃書 報名 銷售企劃書 繳付作品" at bounding box center [433, 185] width 586 height 57
click at [250, 202] on select "銷售企劃書 報名 銷售企劃書 繳付作品" at bounding box center [203, 197] width 127 height 22
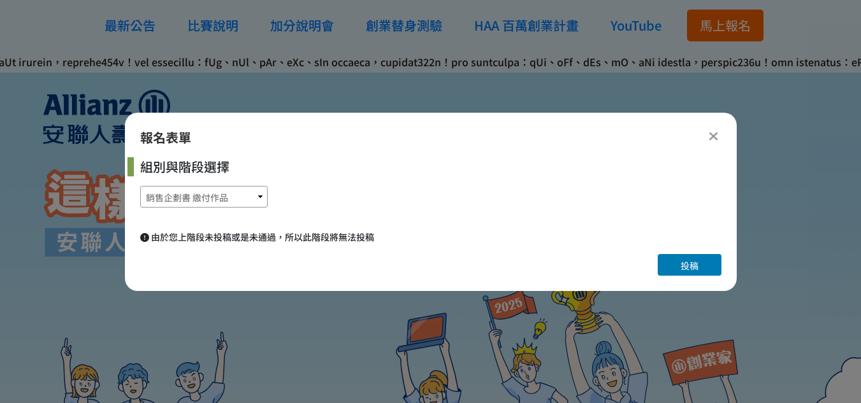
click at [140, 186] on select "銷售企劃書 報名 銷售企劃書 繳付作品" at bounding box center [203, 197] width 127 height 22
click at [678, 279] on div "報名表單 組別與階段選擇 銷售企劃書 報名 銷售企劃書 繳付作品 由於您上階段未投稿或是未通過，所以此階段將無法投稿 投稿" at bounding box center [431, 202] width 612 height 178
click at [673, 269] on button "投稿" at bounding box center [689, 265] width 64 height 22
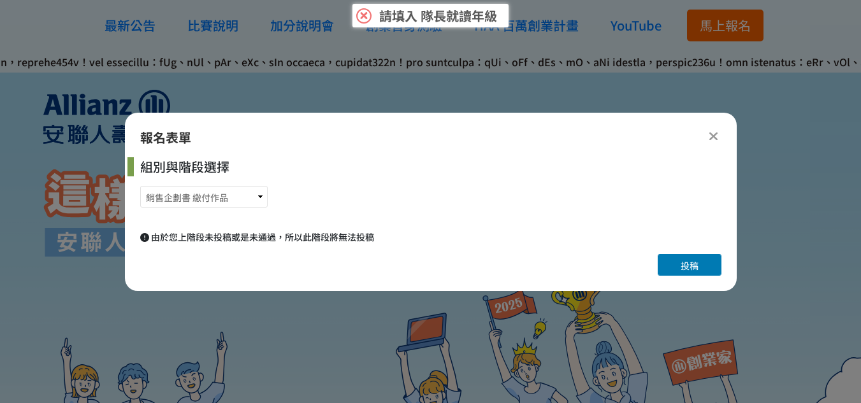
click at [671, 269] on button "投稿" at bounding box center [689, 265] width 64 height 22
click at [710, 133] on icon at bounding box center [713, 136] width 10 height 13
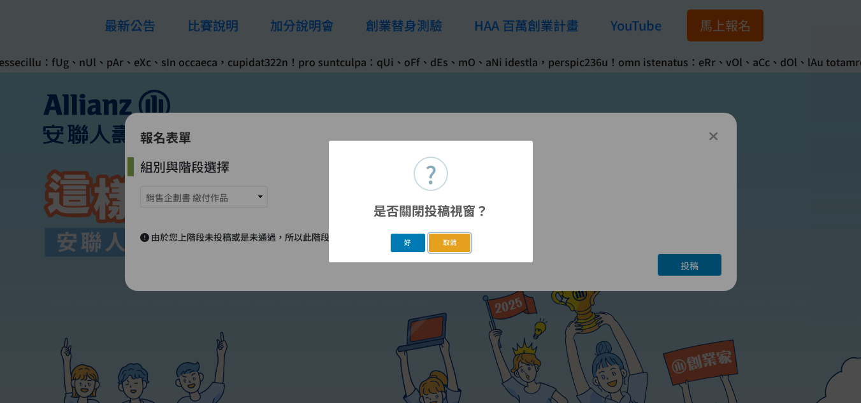
click at [454, 240] on button "取消" at bounding box center [449, 243] width 41 height 18
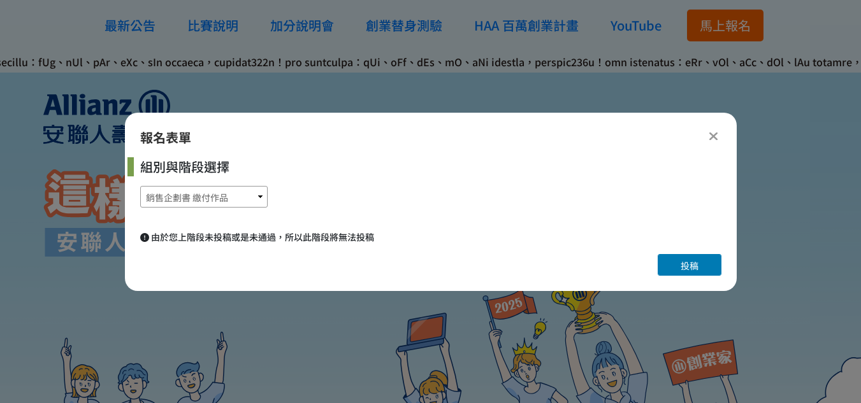
click at [194, 203] on select "銷售企劃書 報名 銷售企劃書 繳付作品" at bounding box center [203, 197] width 127 height 22
select select "185284:185525"
click at [140, 186] on select "銷售企劃書 報名 銷售企劃書 繳付作品" at bounding box center [203, 197] width 127 height 22
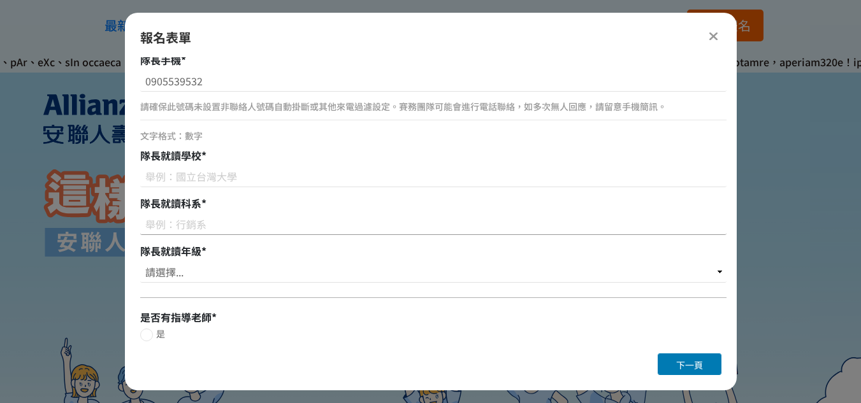
scroll to position [378, 0]
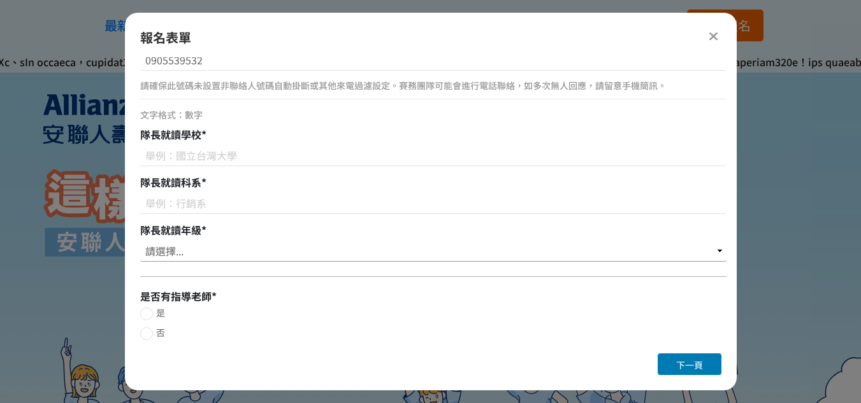
click at [217, 257] on select "請選擇... 大一 大二 大三 大四" at bounding box center [433, 251] width 586 height 22
select select "大二"
click at [140, 240] on select "請選擇... 大一 大二 大三 大四" at bounding box center [433, 251] width 586 height 22
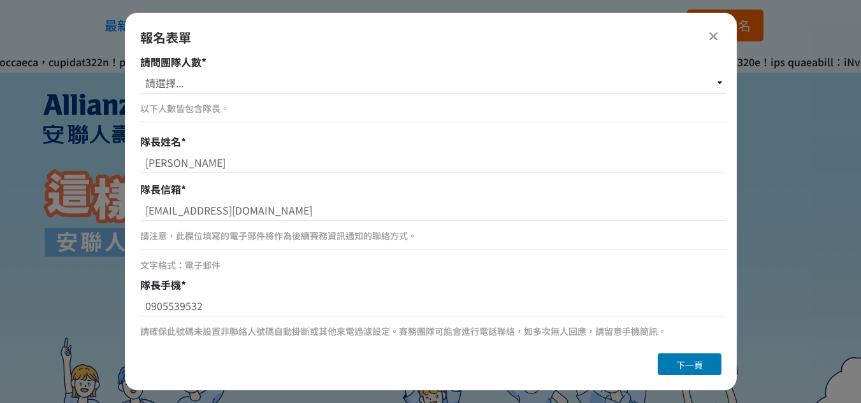
scroll to position [0, 0]
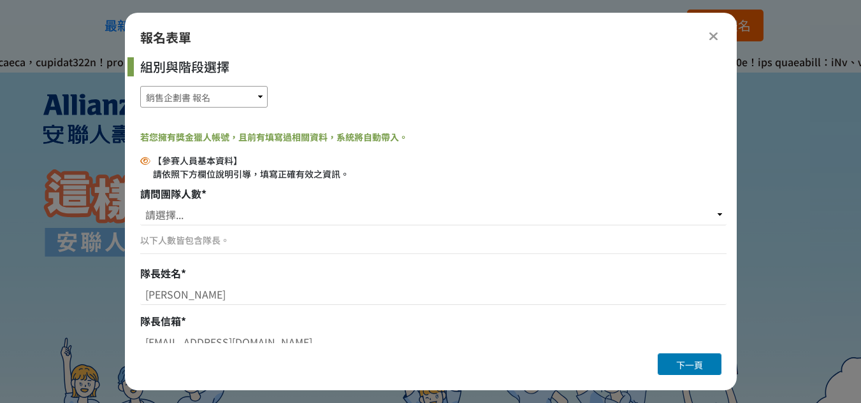
click at [189, 97] on select "銷售企劃書 報名 銷售企劃書 繳付作品" at bounding box center [203, 97] width 127 height 22
click at [140, 108] on select "銷售企劃書 報名 銷售企劃書 繳付作品" at bounding box center [203, 97] width 127 height 22
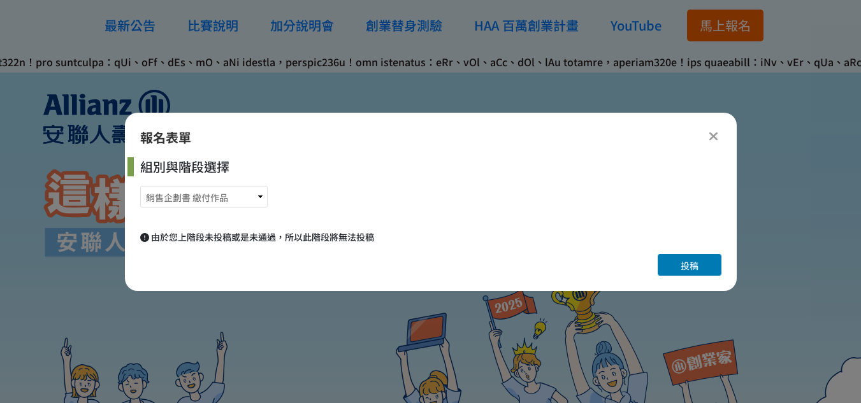
click at [680, 261] on span "投稿" at bounding box center [689, 265] width 18 height 13
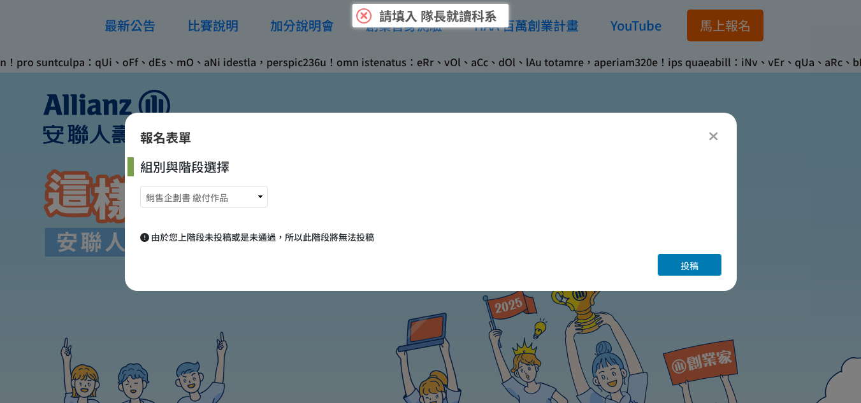
click at [675, 262] on button "投稿" at bounding box center [689, 265] width 64 height 22
click at [675, 263] on button "投稿" at bounding box center [689, 265] width 64 height 22
click at [224, 194] on select "銷售企劃書 報名 銷售企劃書 繳付作品" at bounding box center [203, 197] width 127 height 22
select select "185284:185525"
click at [140, 186] on select "銷售企劃書 報名 銷售企劃書 繳付作品" at bounding box center [203, 197] width 127 height 22
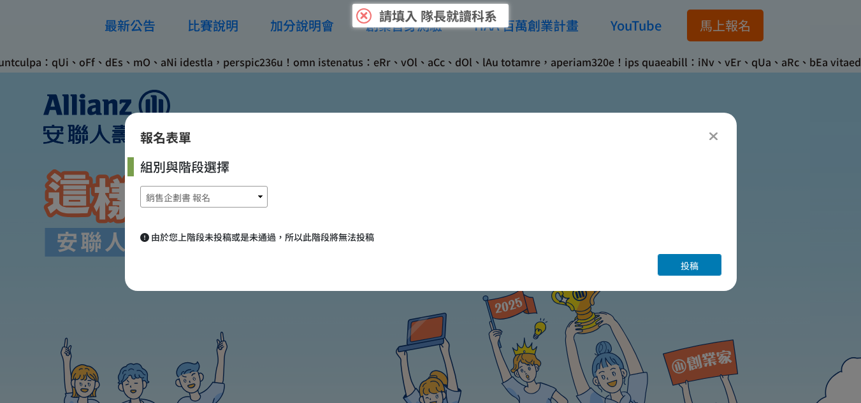
select select "大二"
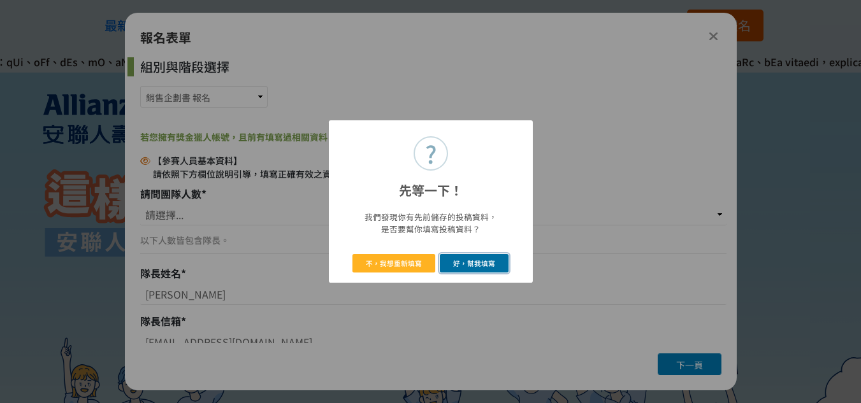
click at [447, 269] on button "好，幫我填寫" at bounding box center [474, 263] width 69 height 18
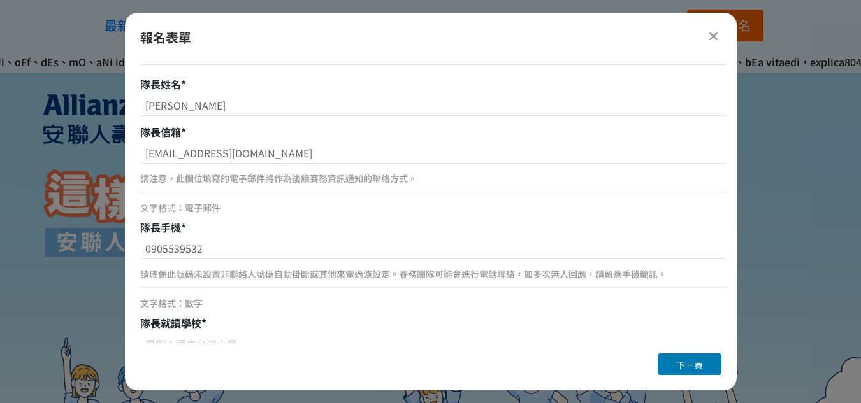
scroll to position [378, 0]
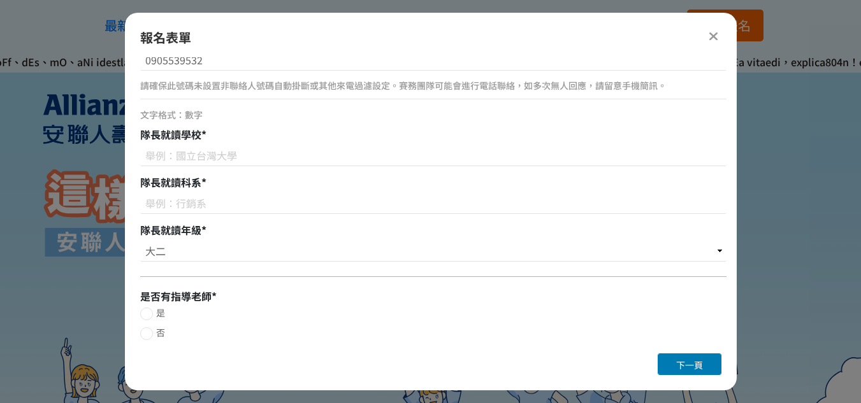
click at [682, 364] on span "下一頁" at bounding box center [689, 365] width 27 height 13
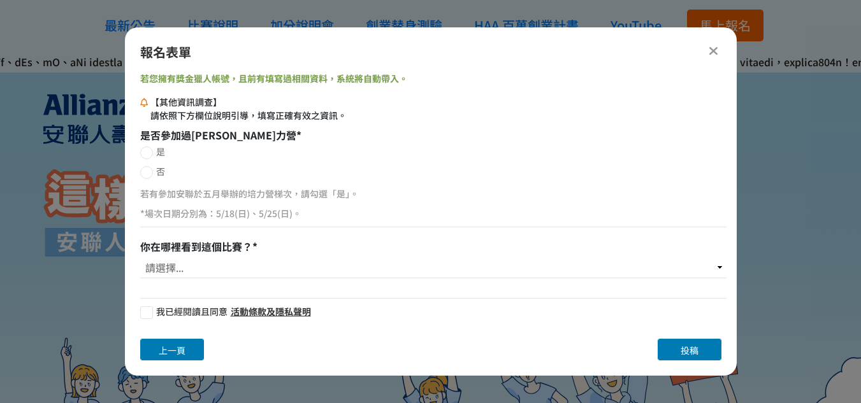
scroll to position [0, 0]
click at [712, 54] on icon at bounding box center [713, 51] width 10 height 13
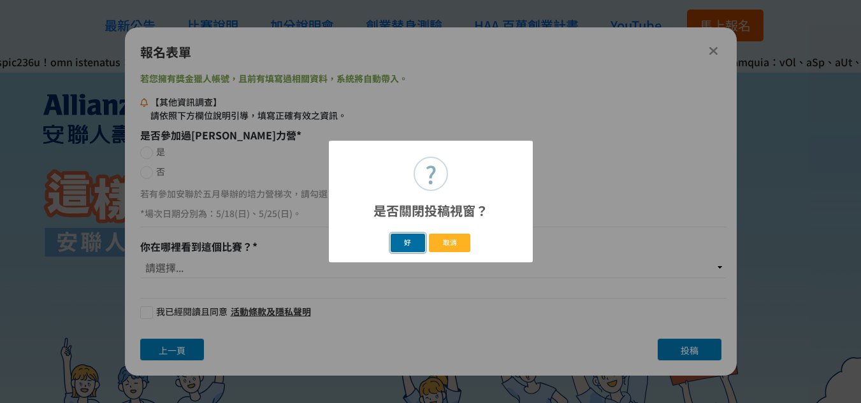
click at [397, 237] on button "好" at bounding box center [407, 243] width 34 height 18
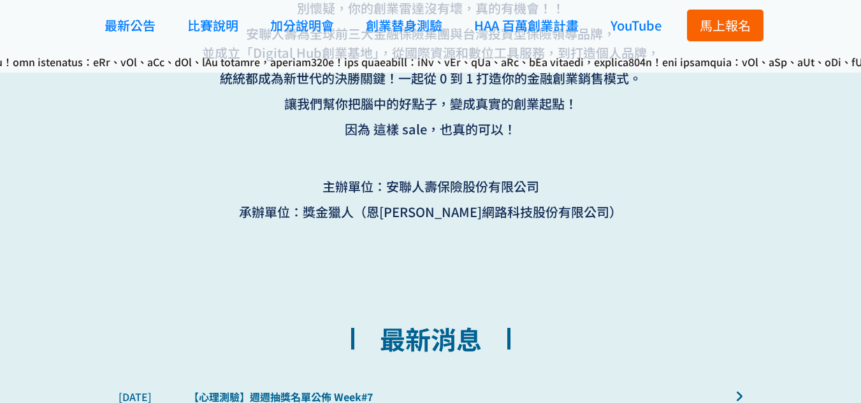
scroll to position [1129, 0]
